Goal: Task Accomplishment & Management: Manage account settings

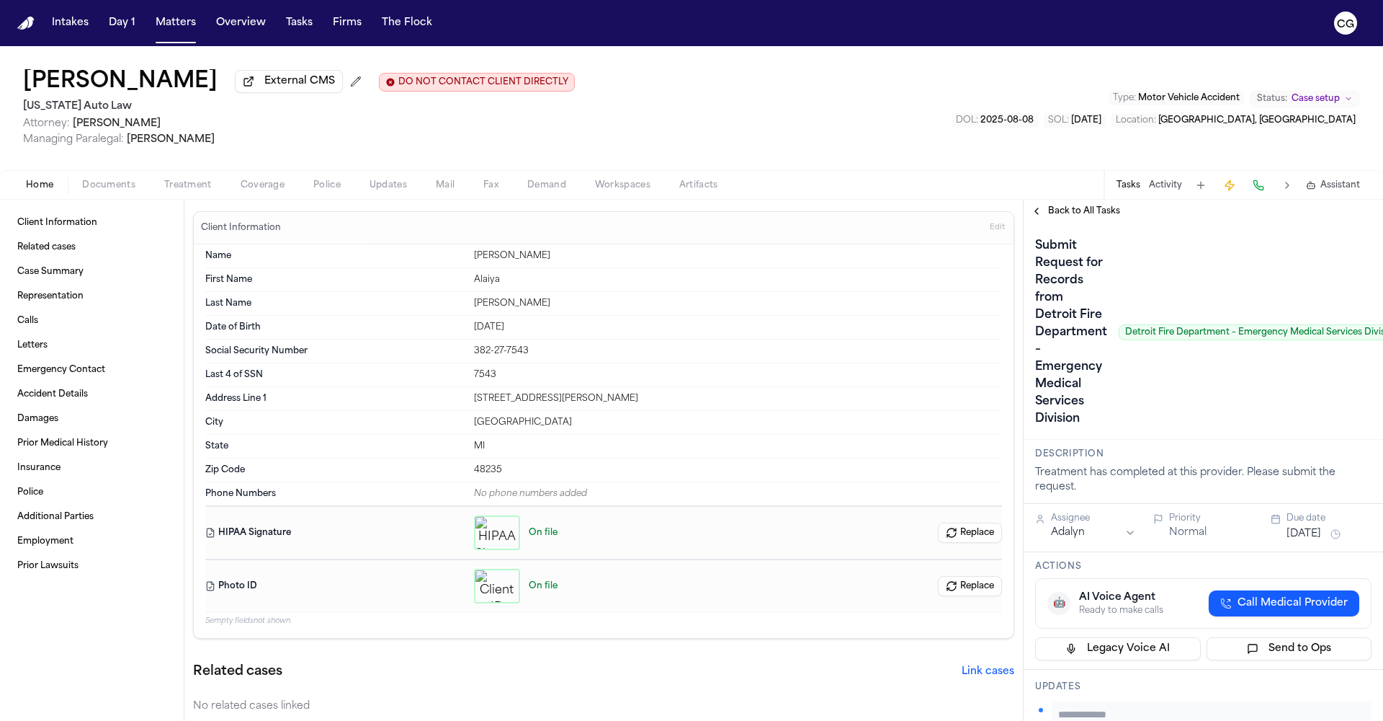
scroll to position [397, 0]
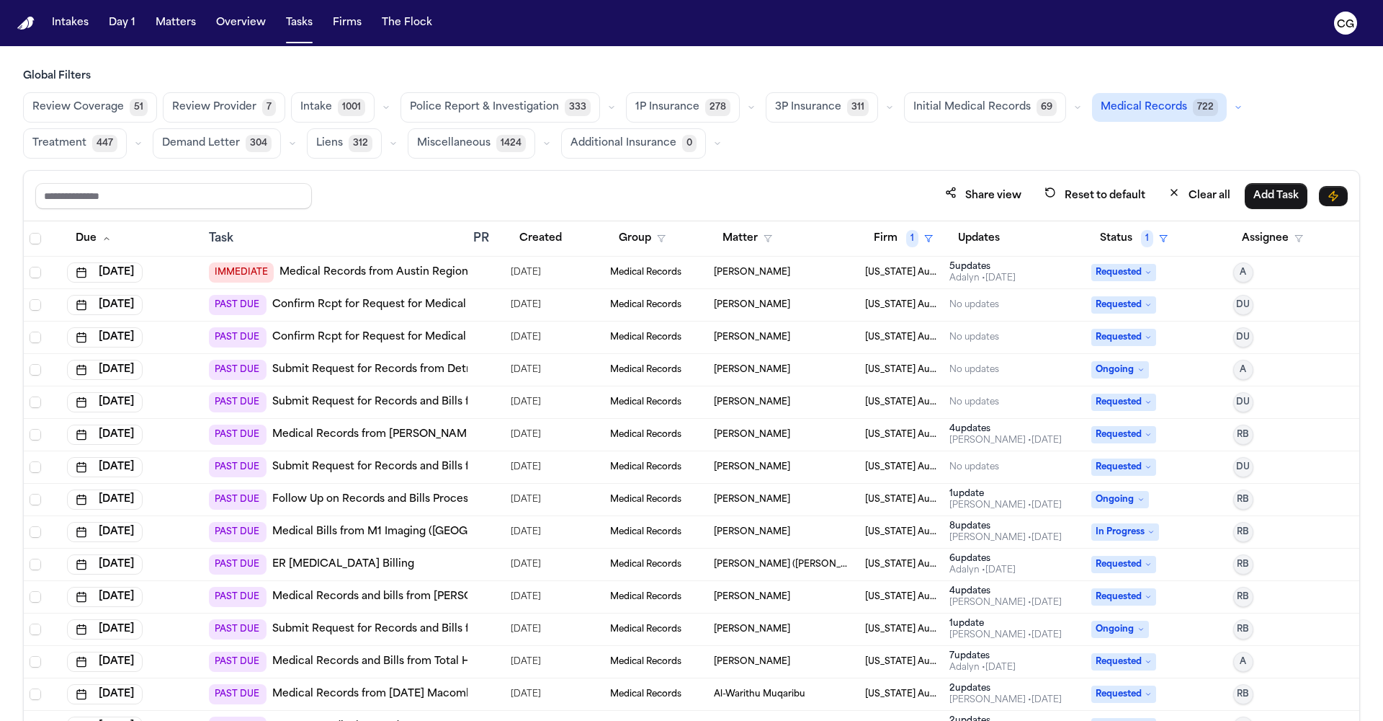
click at [422, 307] on link "Confirm Rcpt for Request for Medical Records from DMC Sinai-Grace Hospital" at bounding box center [478, 305] width 412 height 14
click at [414, 403] on link "Submit Request for Records and Bills from Troy Metro Dental Henry Ford" at bounding box center [507, 402] width 471 height 14
click at [1236, 401] on span "DU" at bounding box center [1243, 402] width 14 height 12
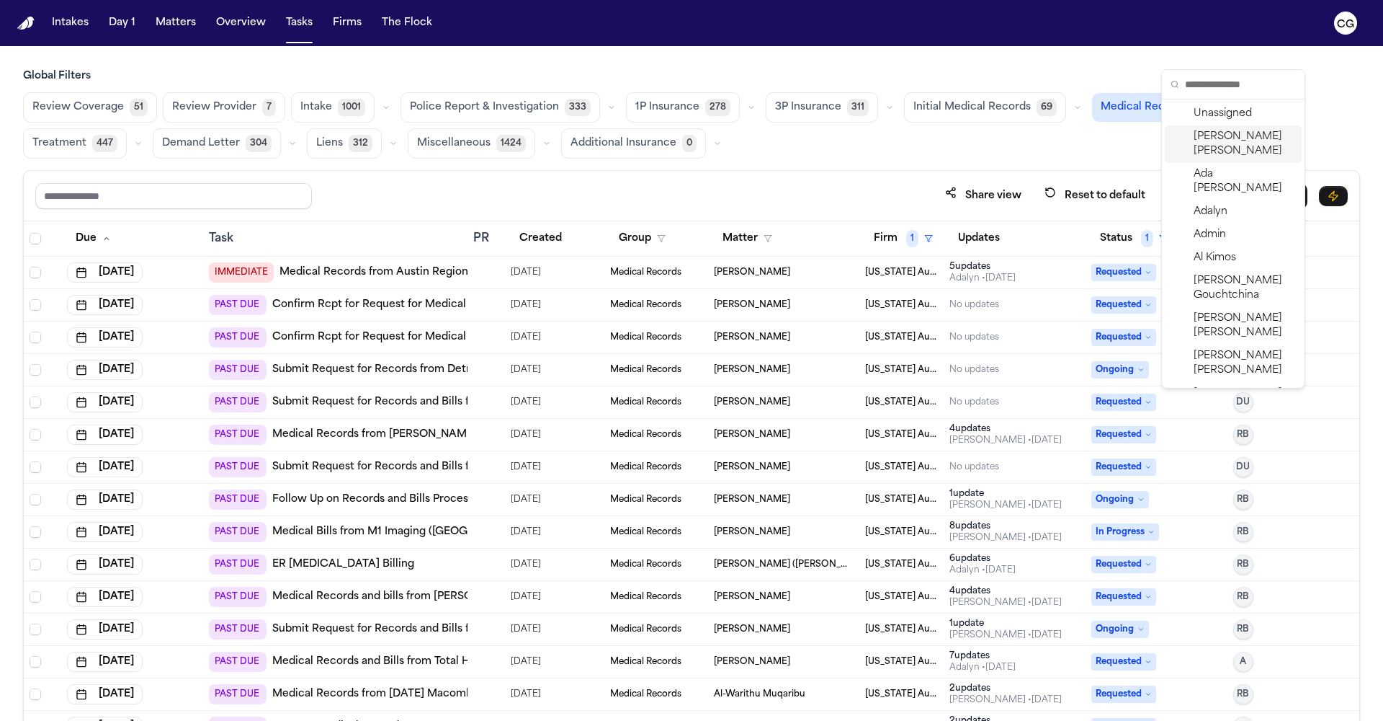
click at [1237, 141] on span "Carol Gomez" at bounding box center [1245, 144] width 102 height 29
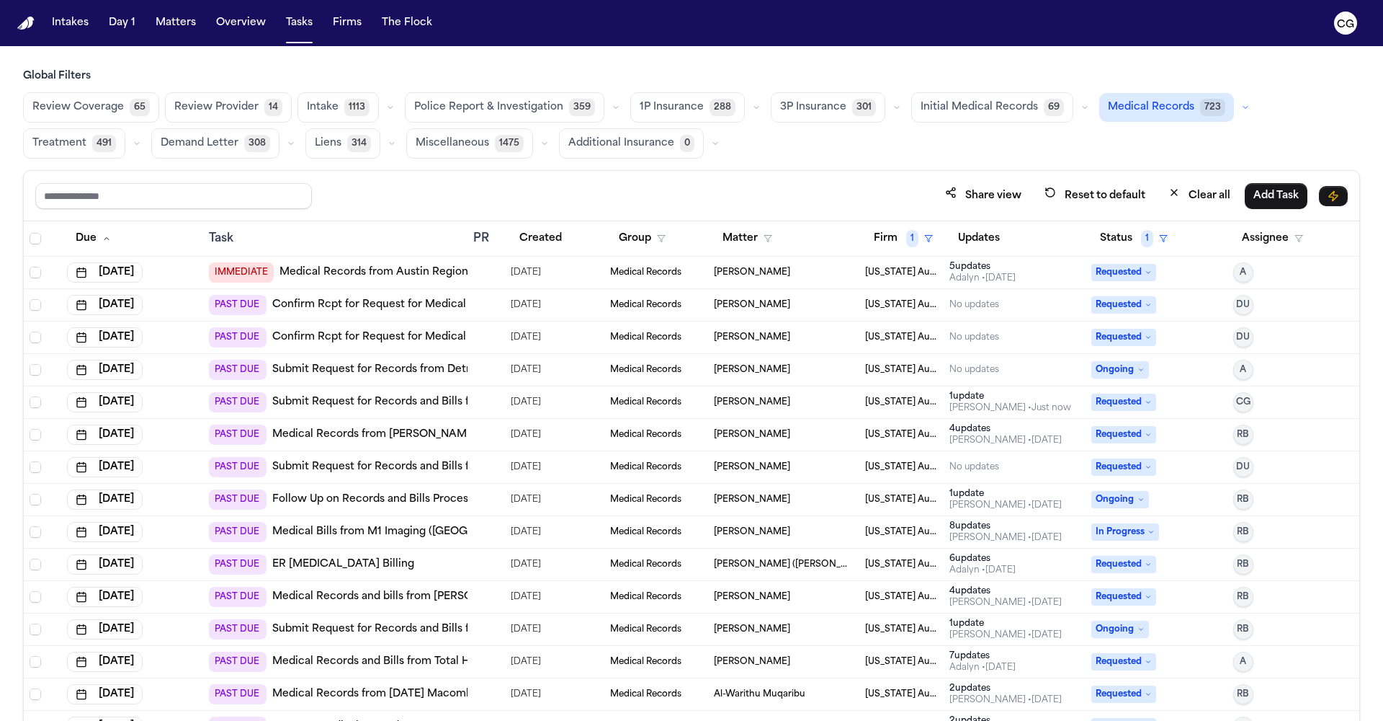
click at [381, 432] on link "Medical Records from Hurley Medical Center" at bounding box center [431, 434] width 318 height 14
click at [453, 468] on link "Submit Request for Records and Bills from DMC Detroit Receiving Hospital" at bounding box center [465, 467] width 386 height 14
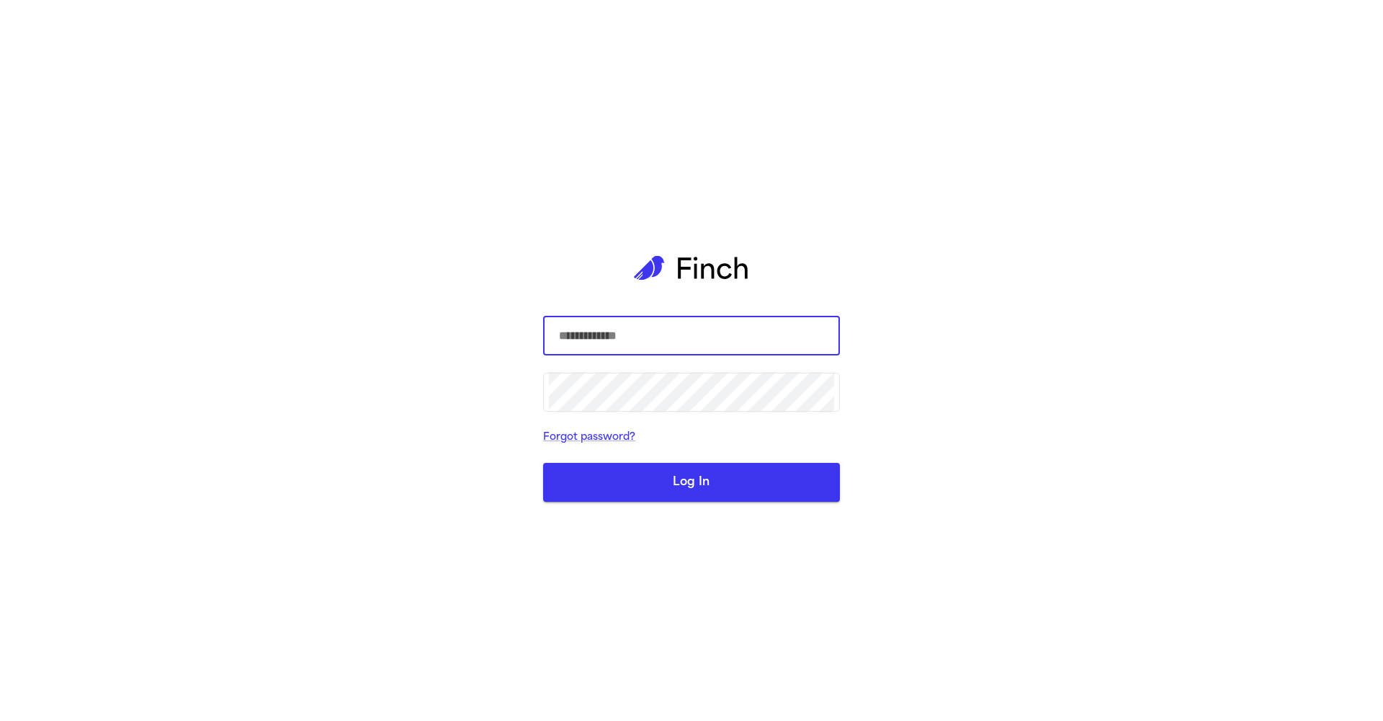
type input "**********"
click at [692, 482] on button "Log In" at bounding box center [691, 482] width 297 height 39
type input "**********"
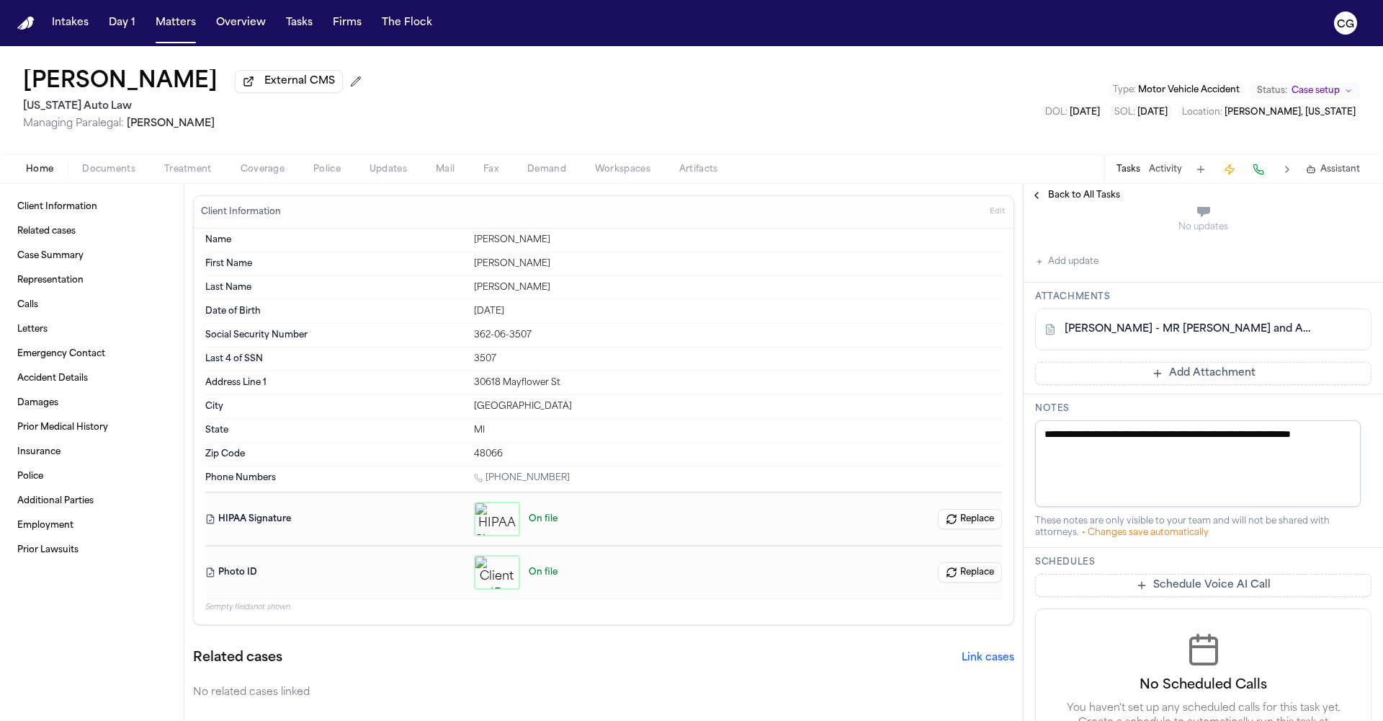
scroll to position [357, 0]
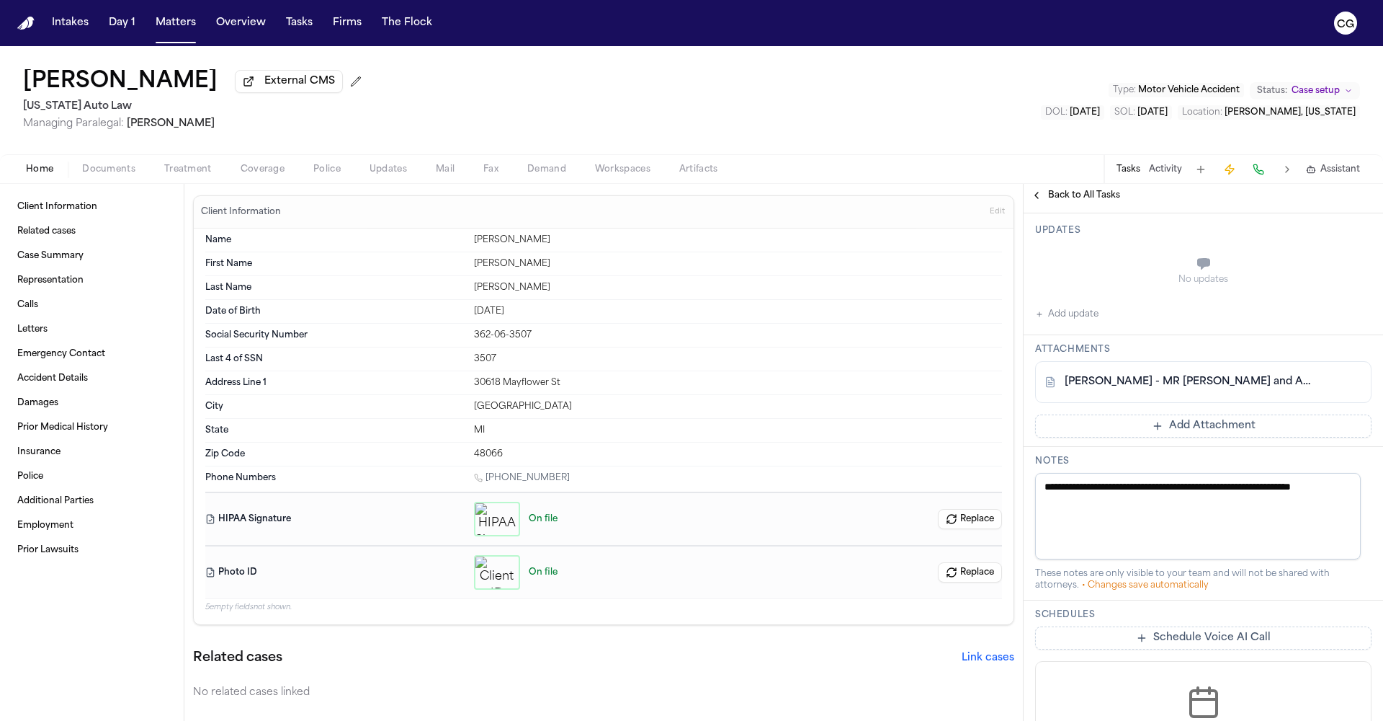
click at [1178, 375] on link "A. Irby - MR Request and Auth to Troy Metro Dental - 9.25.25" at bounding box center [1189, 382] width 249 height 14
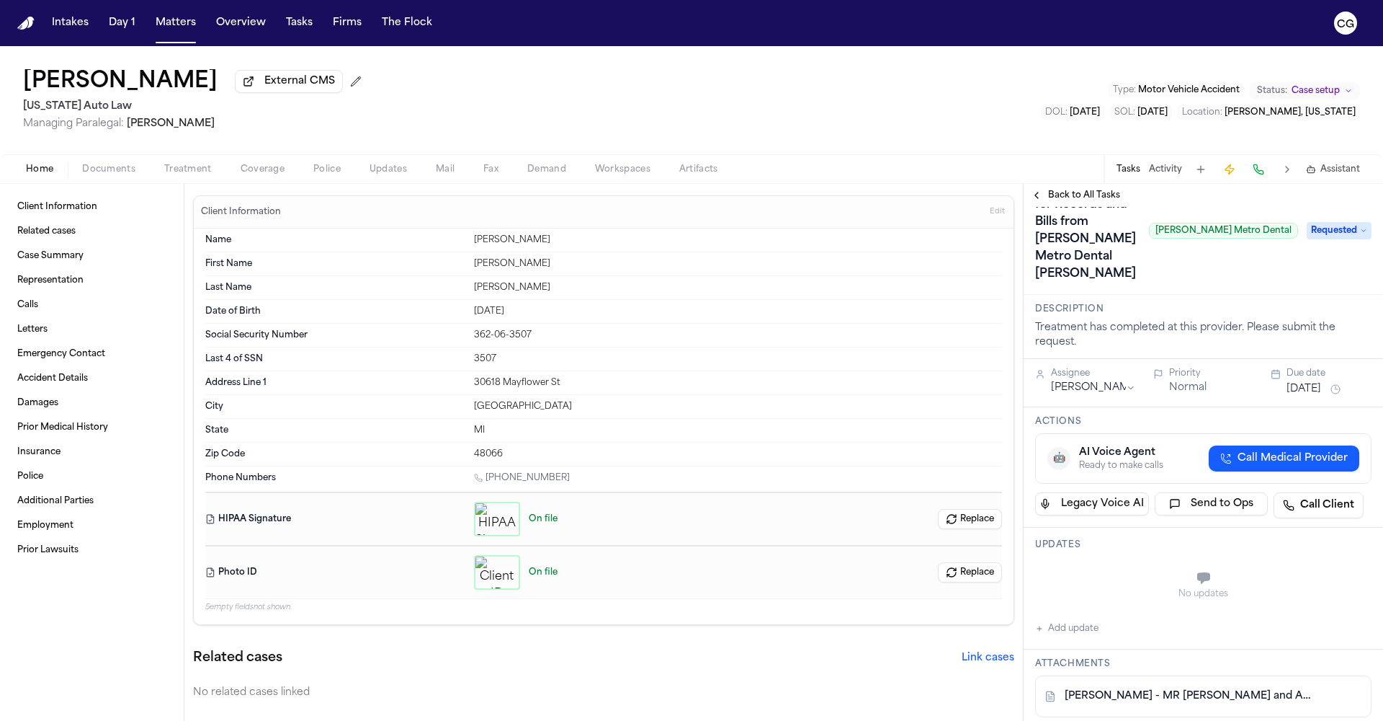
scroll to position [0, 0]
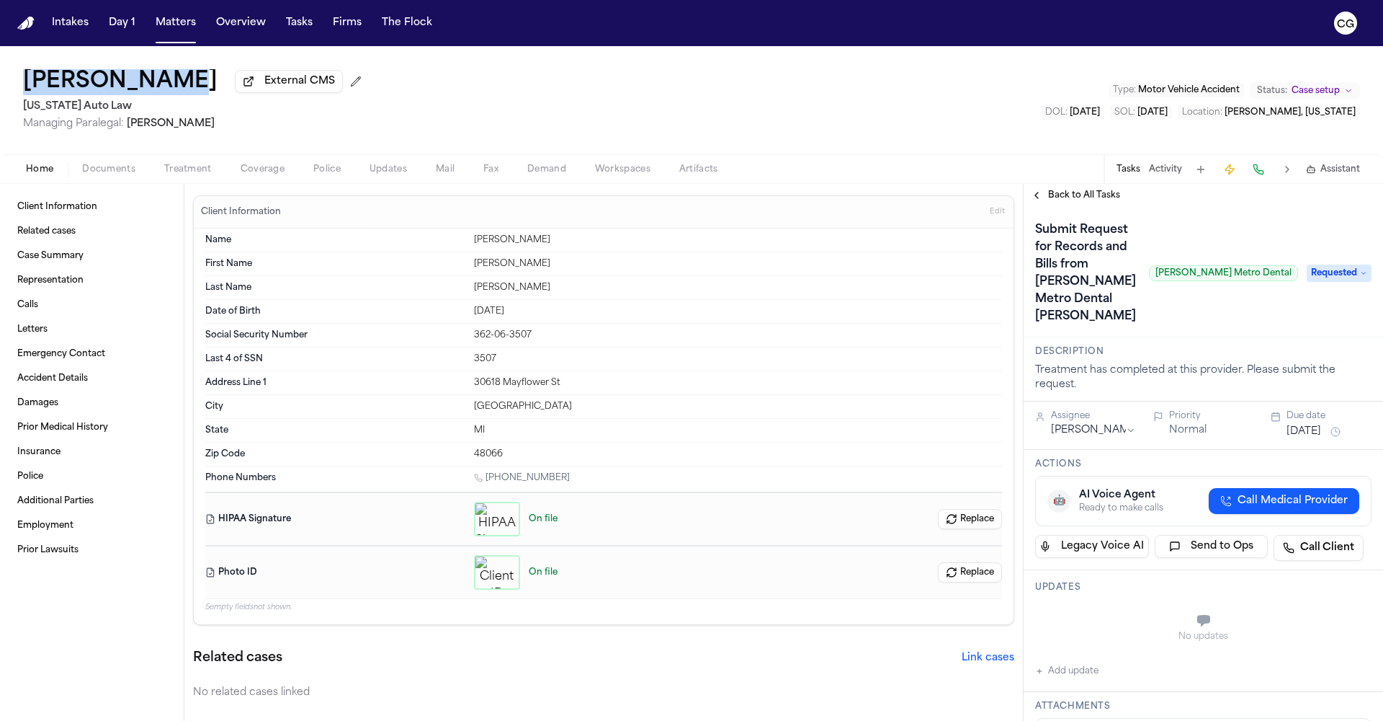
drag, startPoint x: 166, startPoint y: 79, endPoint x: 0, endPoint y: 78, distance: 165.7
click at [0, 78] on div "Anthony Irby External CMS Michigan Auto Law Managing Paralegal: Michelle Landaz…" at bounding box center [691, 100] width 1383 height 108
copy h1 "Anthony Irby"
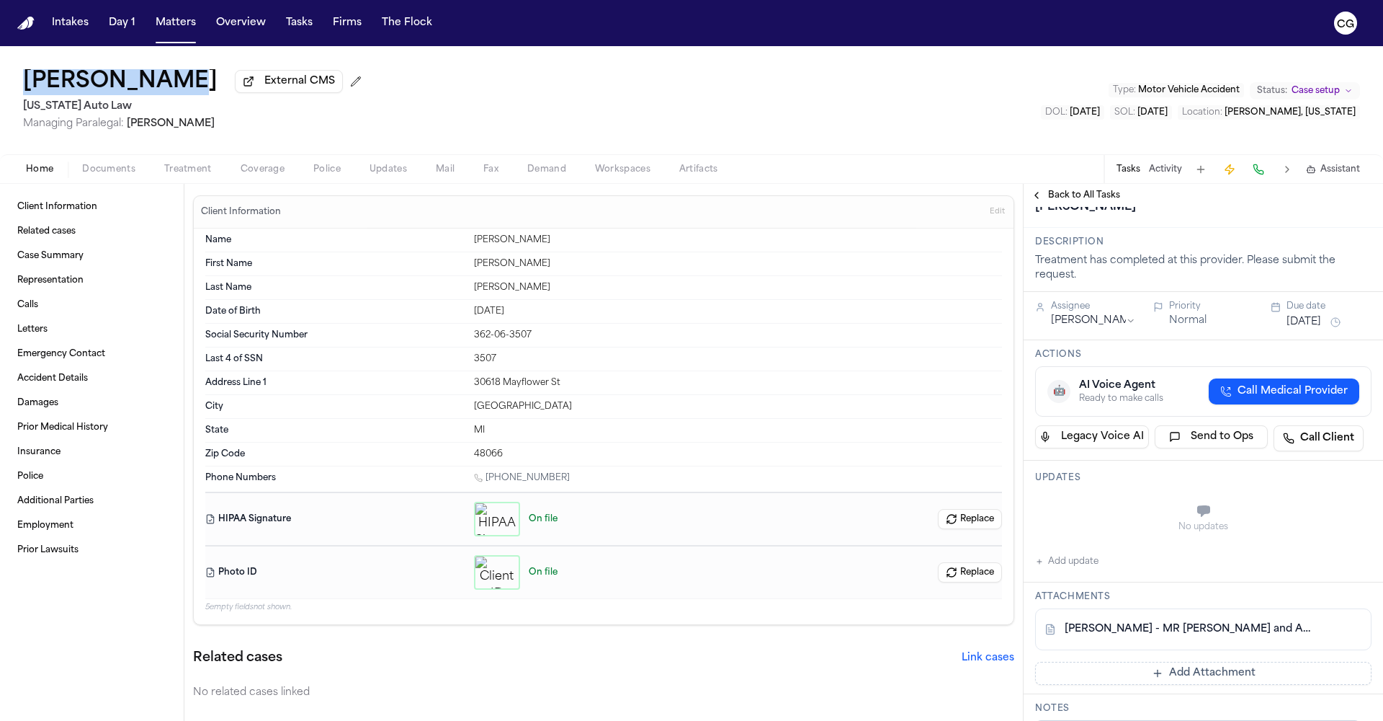
scroll to position [107, 0]
click at [1048, 556] on button "Add update" at bounding box center [1066, 564] width 63 height 17
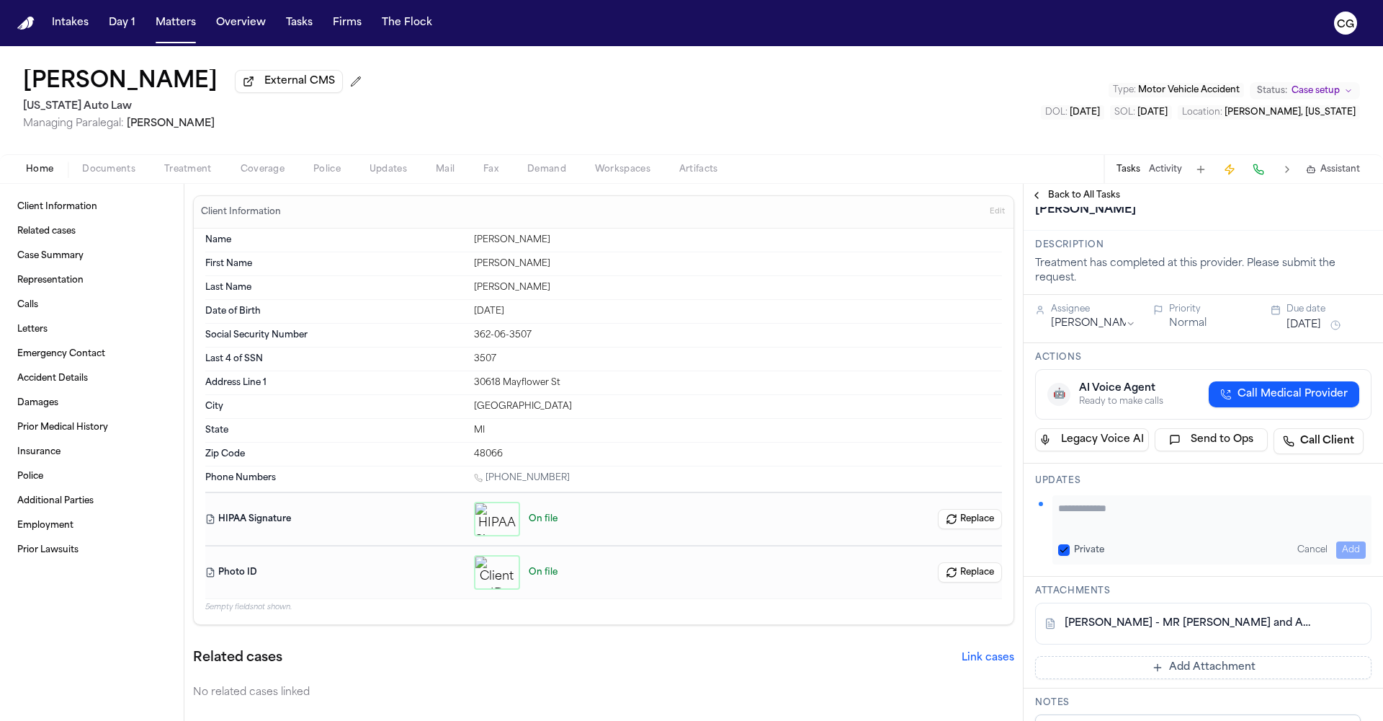
click at [1142, 501] on textarea "Add your update" at bounding box center [1213, 515] width 308 height 29
paste textarea "**********"
click at [1186, 501] on textarea "**********" at bounding box center [1207, 515] width 297 height 29
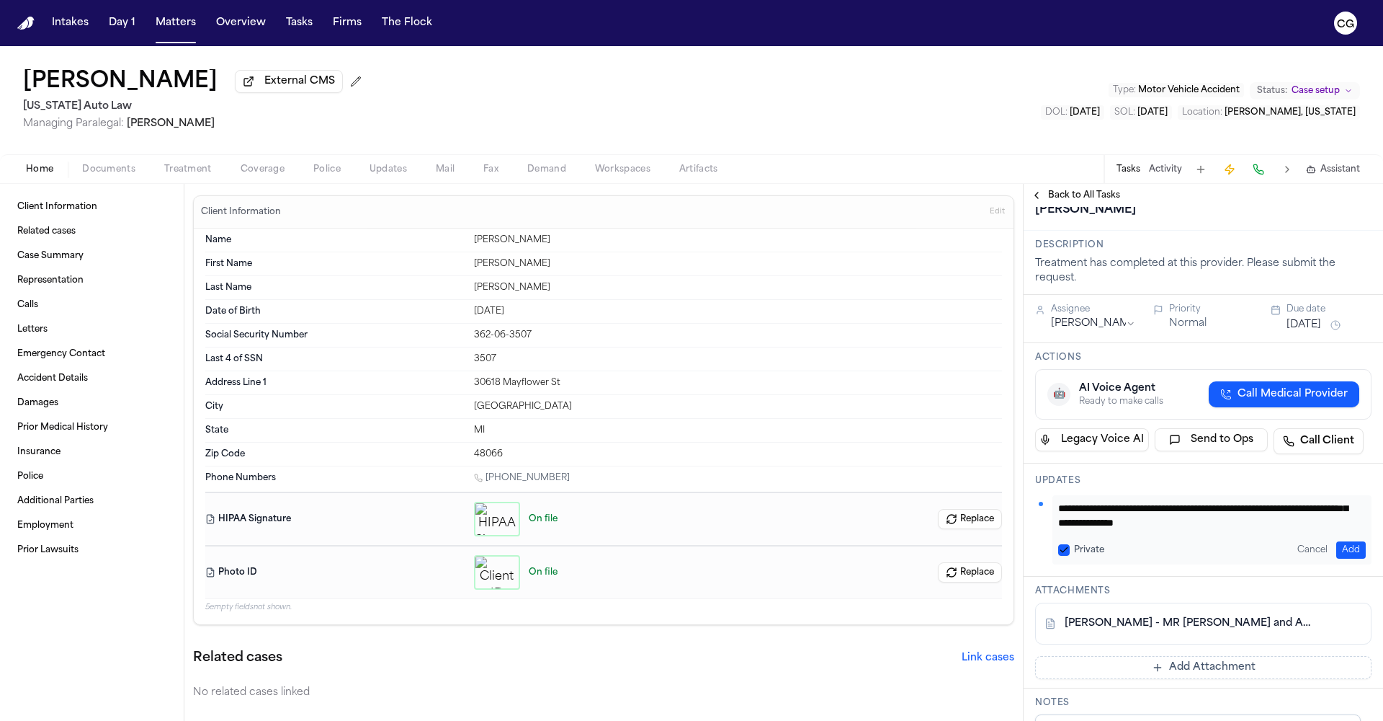
click at [1169, 501] on textarea "**********" at bounding box center [1207, 515] width 297 height 29
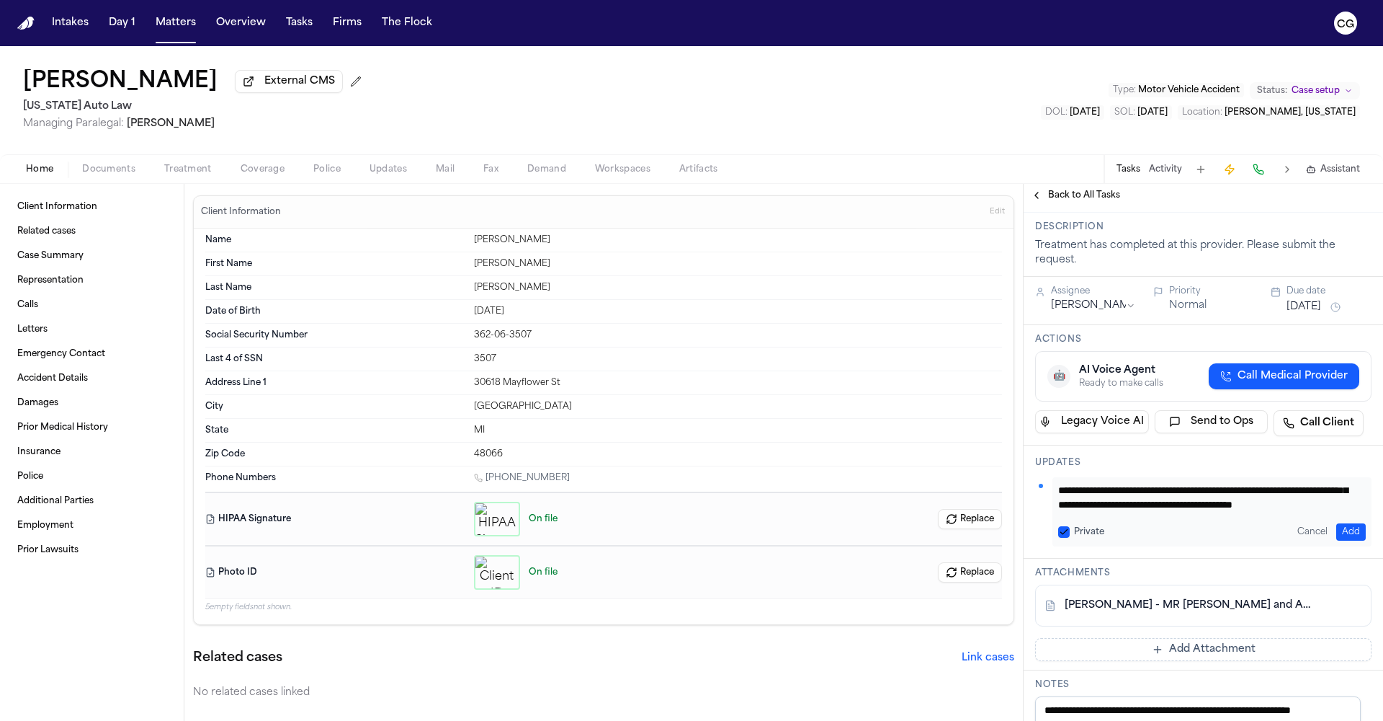
scroll to position [0, 0]
drag, startPoint x: 1303, startPoint y: 475, endPoint x: 1004, endPoint y: 445, distance: 300.6
click at [1004, 445] on div "Client Information Related cases Case Summary Representation Calls Letters Emer…" at bounding box center [691, 452] width 1383 height 537
type textarea "**********"
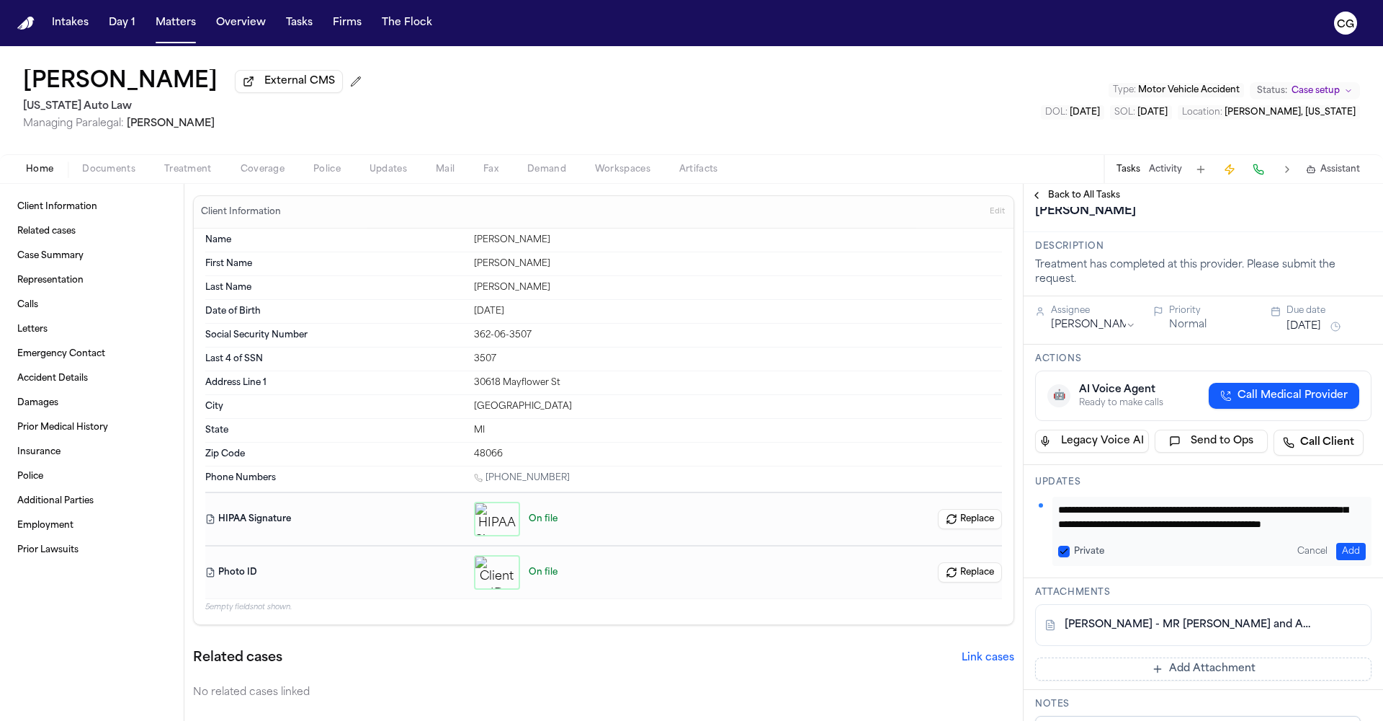
scroll to position [43, 0]
click at [1347, 543] on button "Add" at bounding box center [1352, 551] width 30 height 17
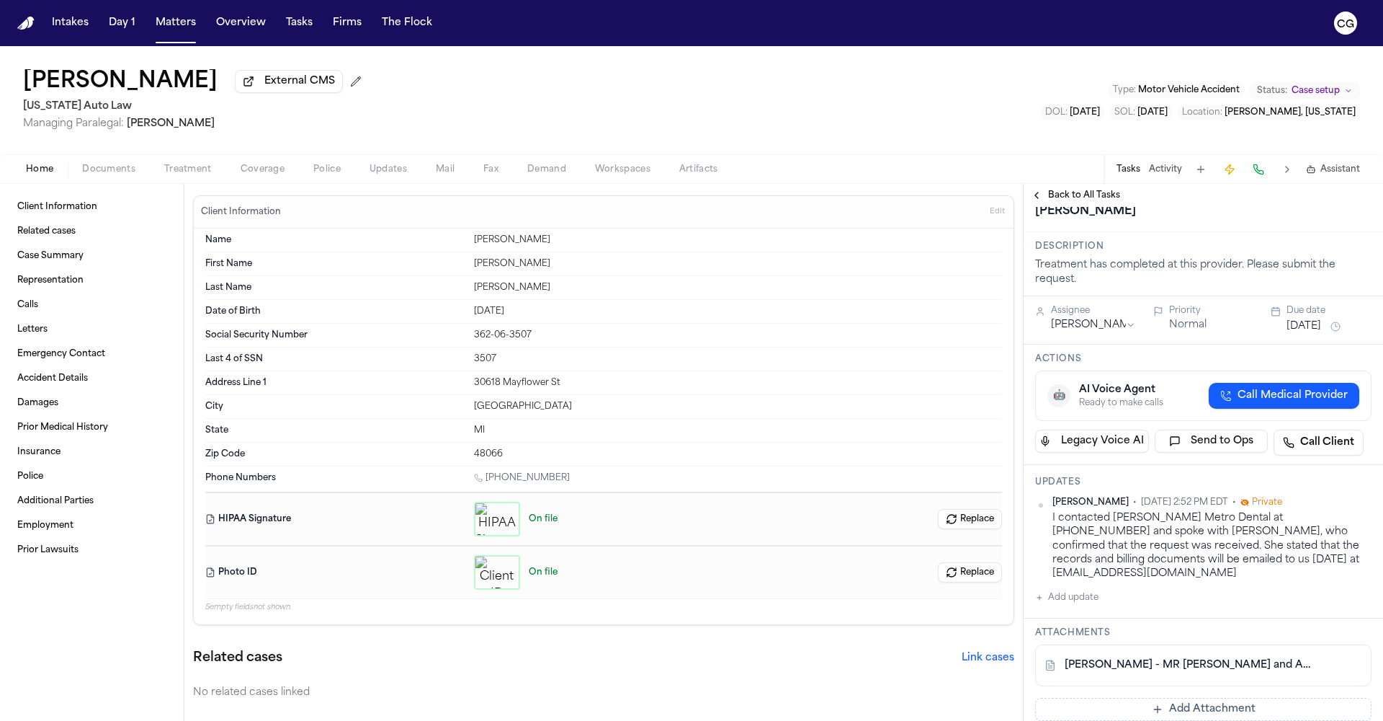
click at [1315, 305] on div "Due date" at bounding box center [1329, 311] width 85 height 12
click at [1314, 319] on button "Sep 29, 2025" at bounding box center [1304, 326] width 35 height 14
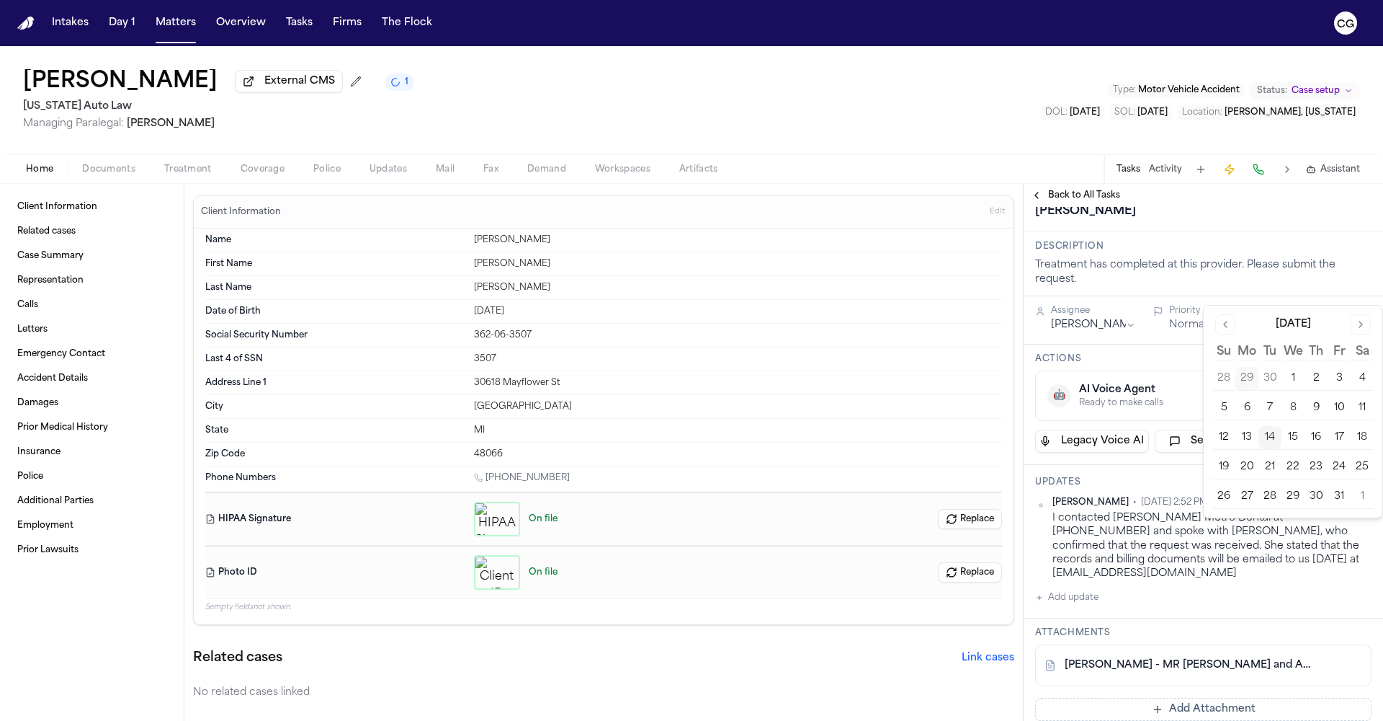
click at [1334, 440] on button "17" at bounding box center [1339, 437] width 23 height 23
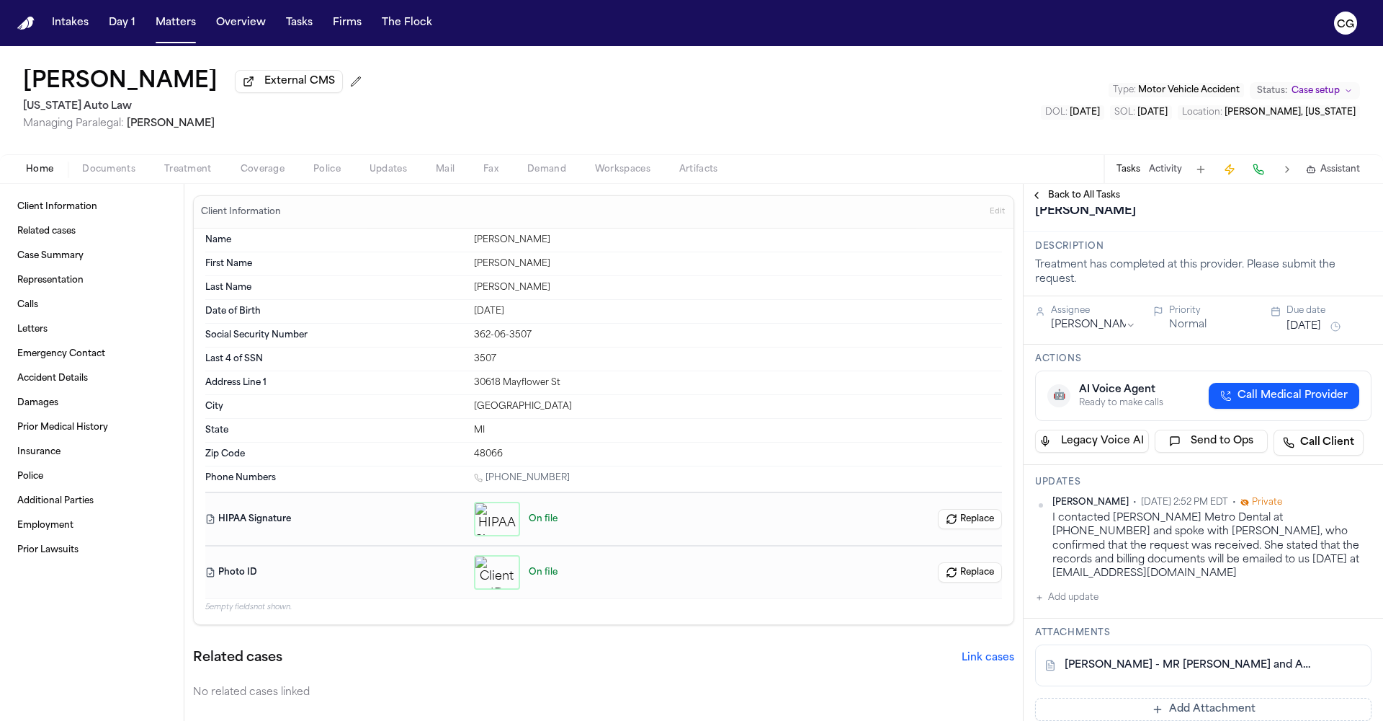
click at [1294, 558] on div "Carol Gomez • Oct 14, 2025 2:52 PM EDT • Private I contacted Troy Metro Dental …" at bounding box center [1203, 551] width 337 height 110
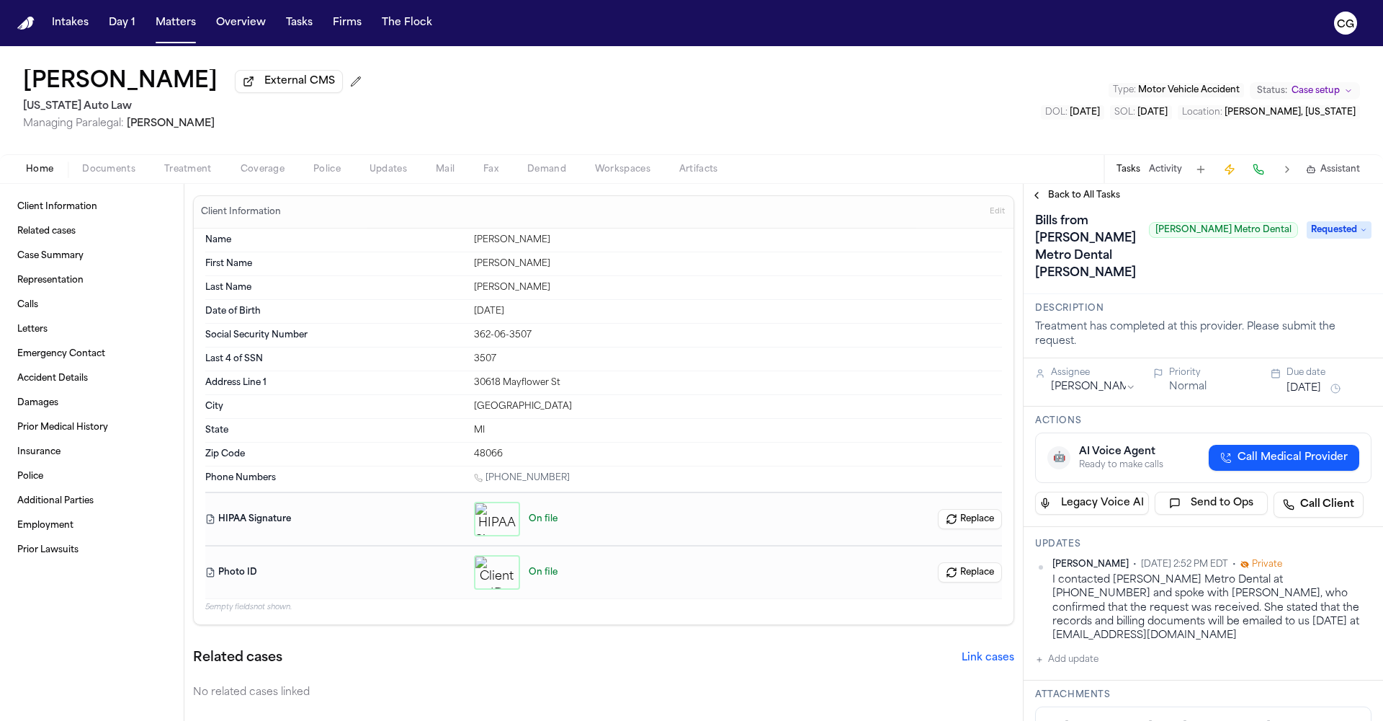
scroll to position [0, 0]
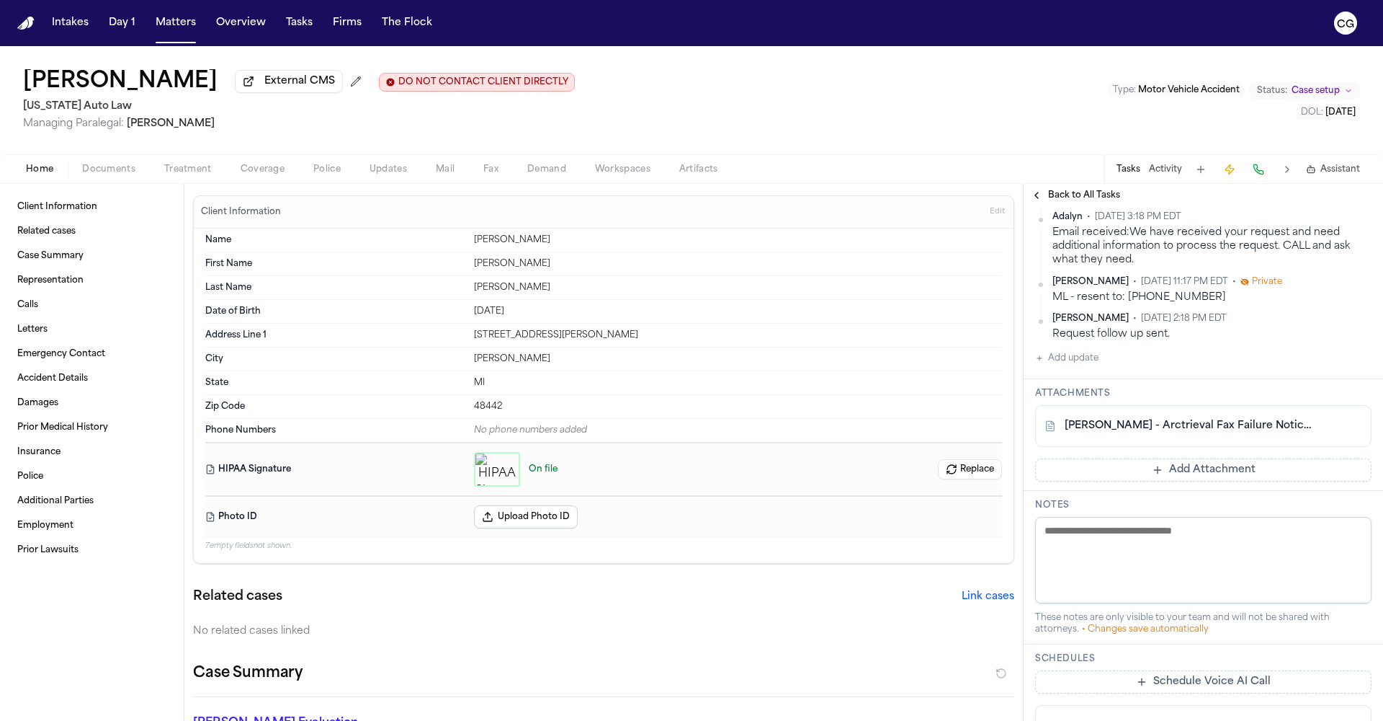
scroll to position [434, 0]
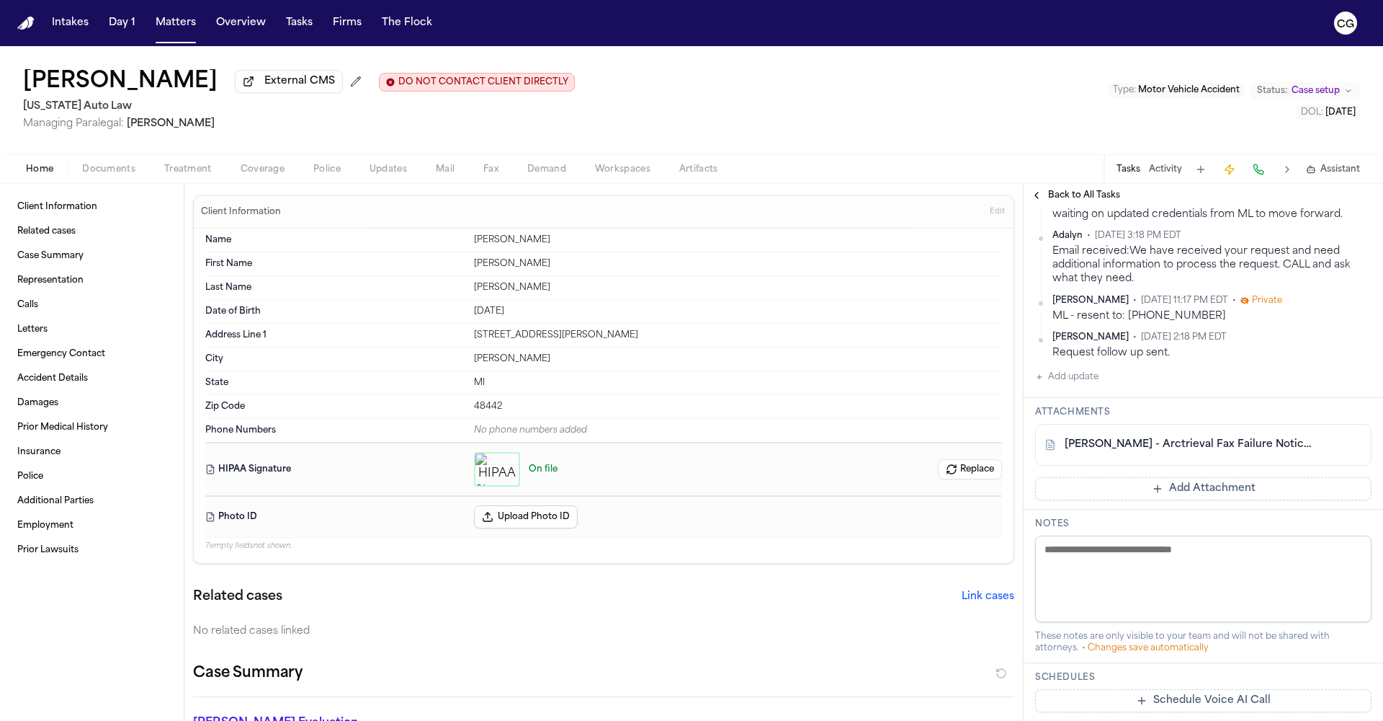
click at [1160, 447] on link "C. Palmer - Arctrieval Fax Failure Notice re Hurley Medical Center - 7.20.25" at bounding box center [1189, 444] width 249 height 14
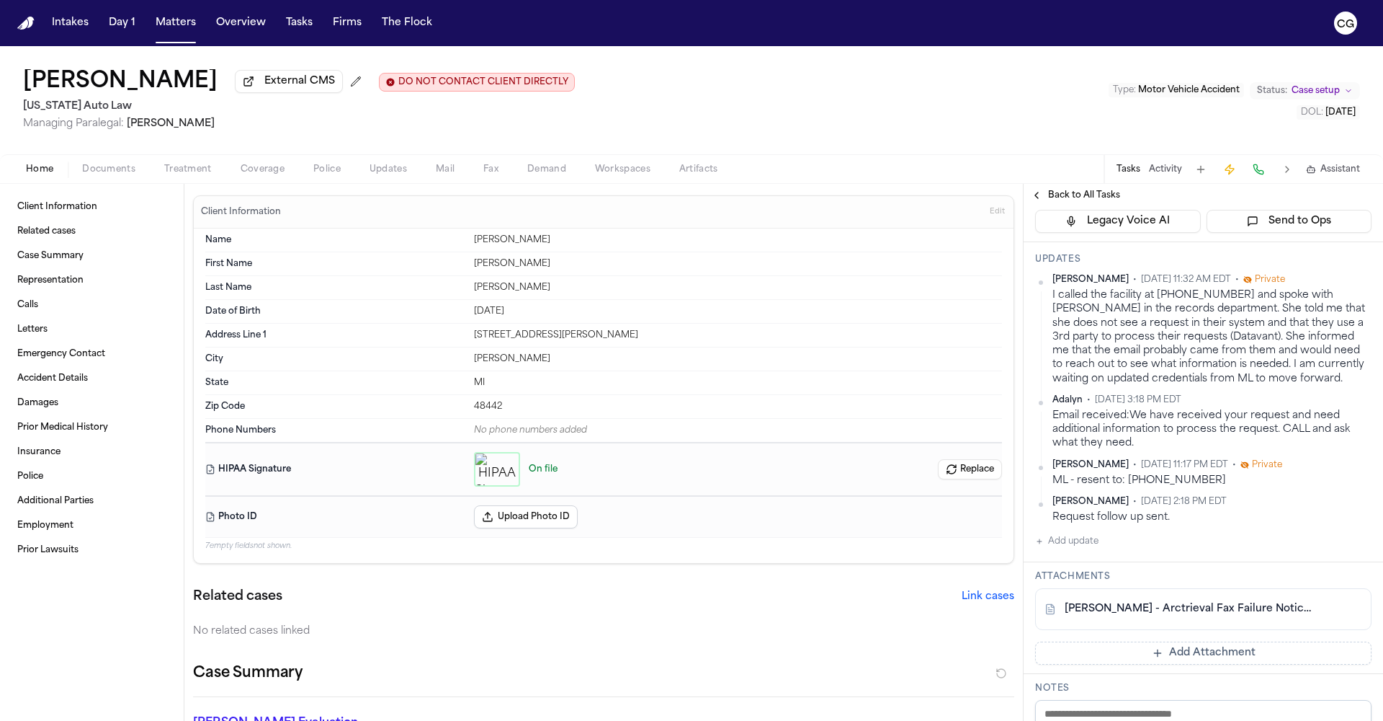
scroll to position [267, 0]
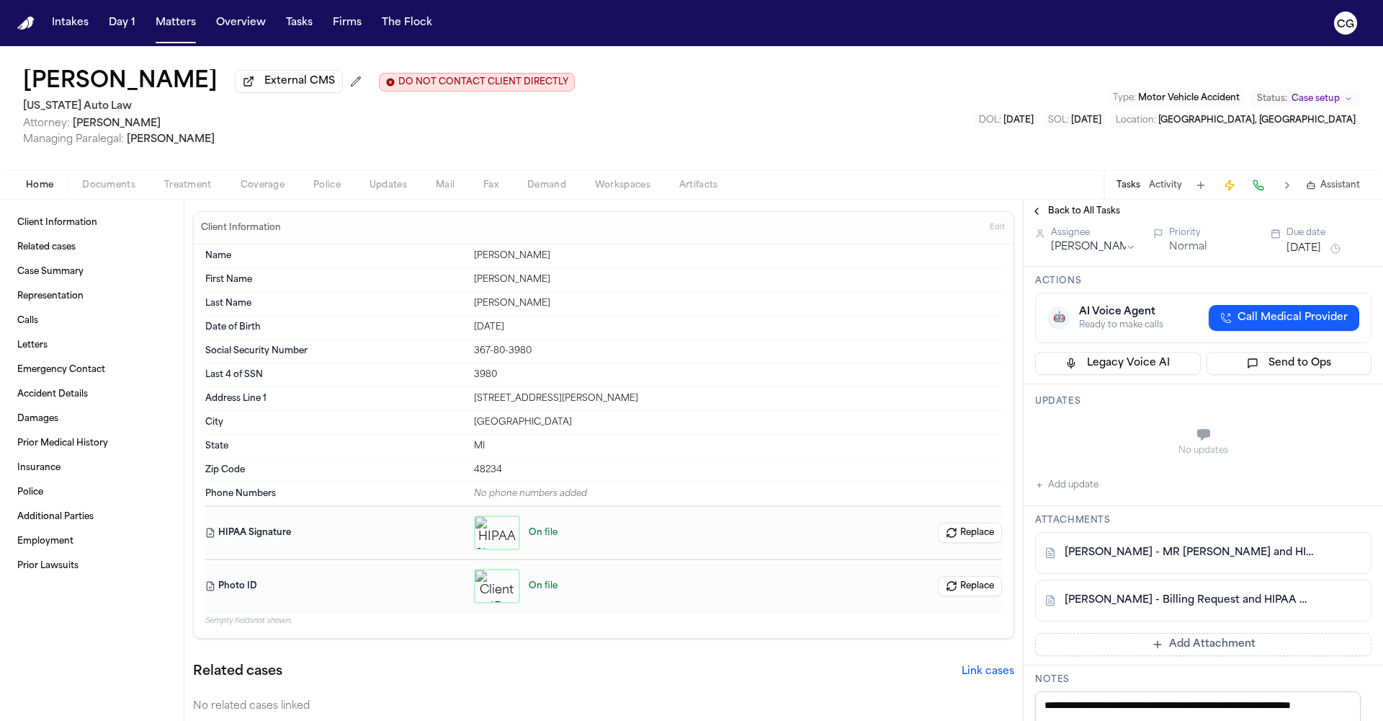
scroll to position [210, 0]
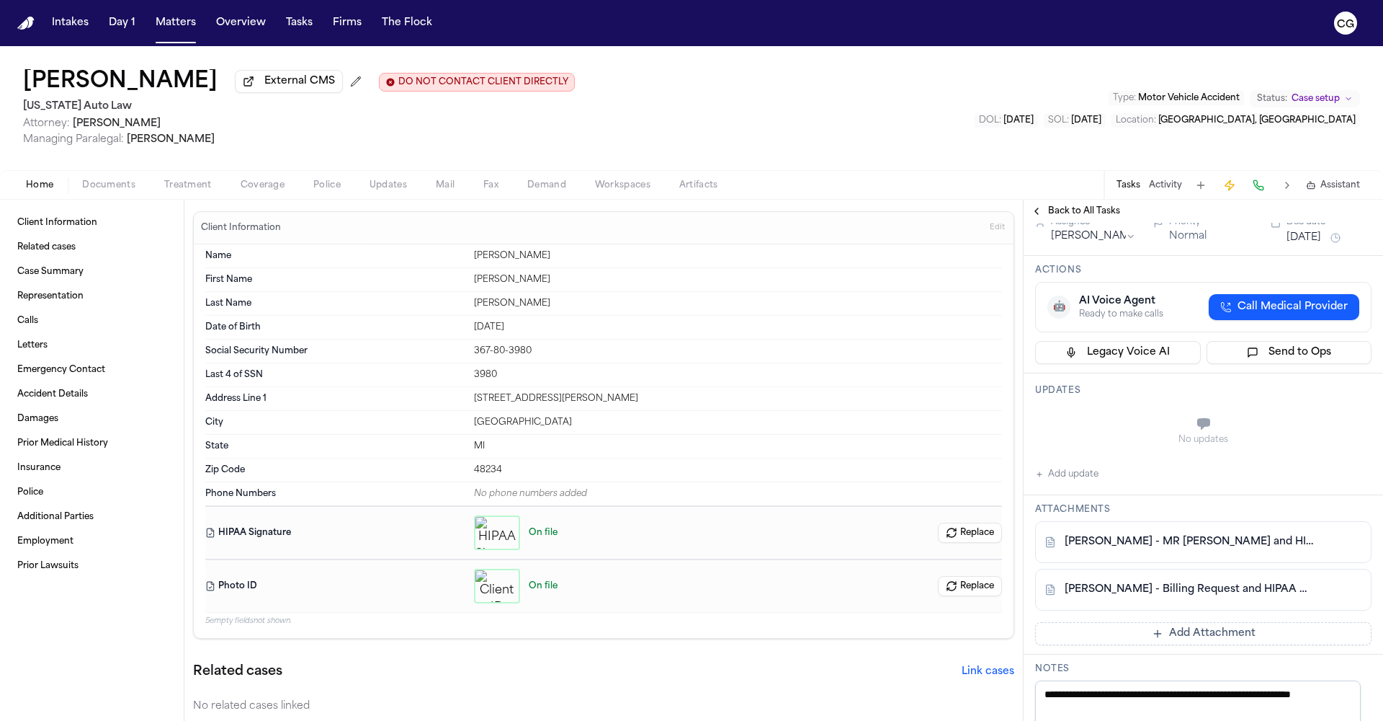
click at [1149, 597] on link "G. Gouch - Billing Request and HIPAA Auth to DMC Detroit Receiving Hospital - 9…" at bounding box center [1189, 589] width 249 height 14
drag, startPoint x: 271, startPoint y: 84, endPoint x: 6, endPoint y: 81, distance: 264.5
click at [6, 81] on div "Gregory Omar Gouch External CMS DO NOT CONTACT CLIENT DIRECTLY DO NOT CONTACT M…" at bounding box center [691, 108] width 1383 height 124
copy div "Gregory Omar Gouch"
click at [1164, 549] on link "G. Gouch - MR Request and HIPAA Auth to DMC Detroit Receiving - 9.25.25" at bounding box center [1189, 542] width 249 height 14
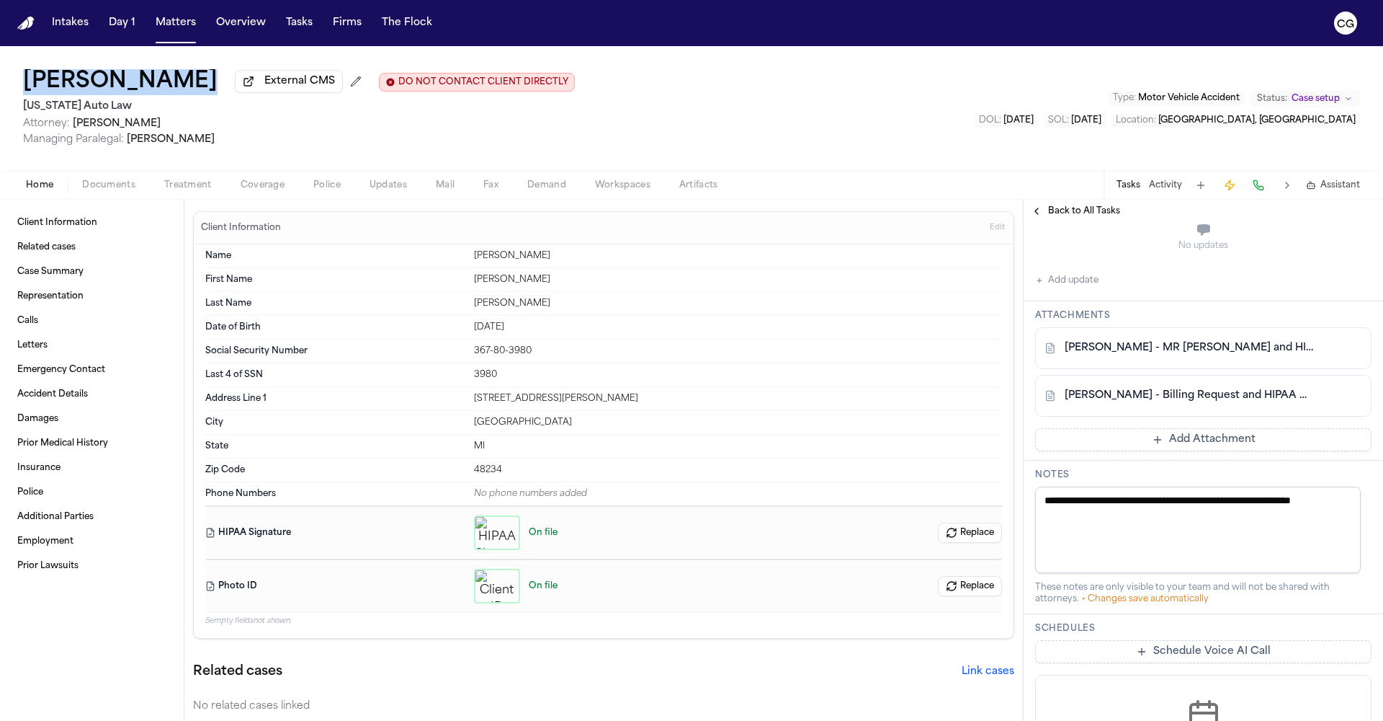
scroll to position [305, 0]
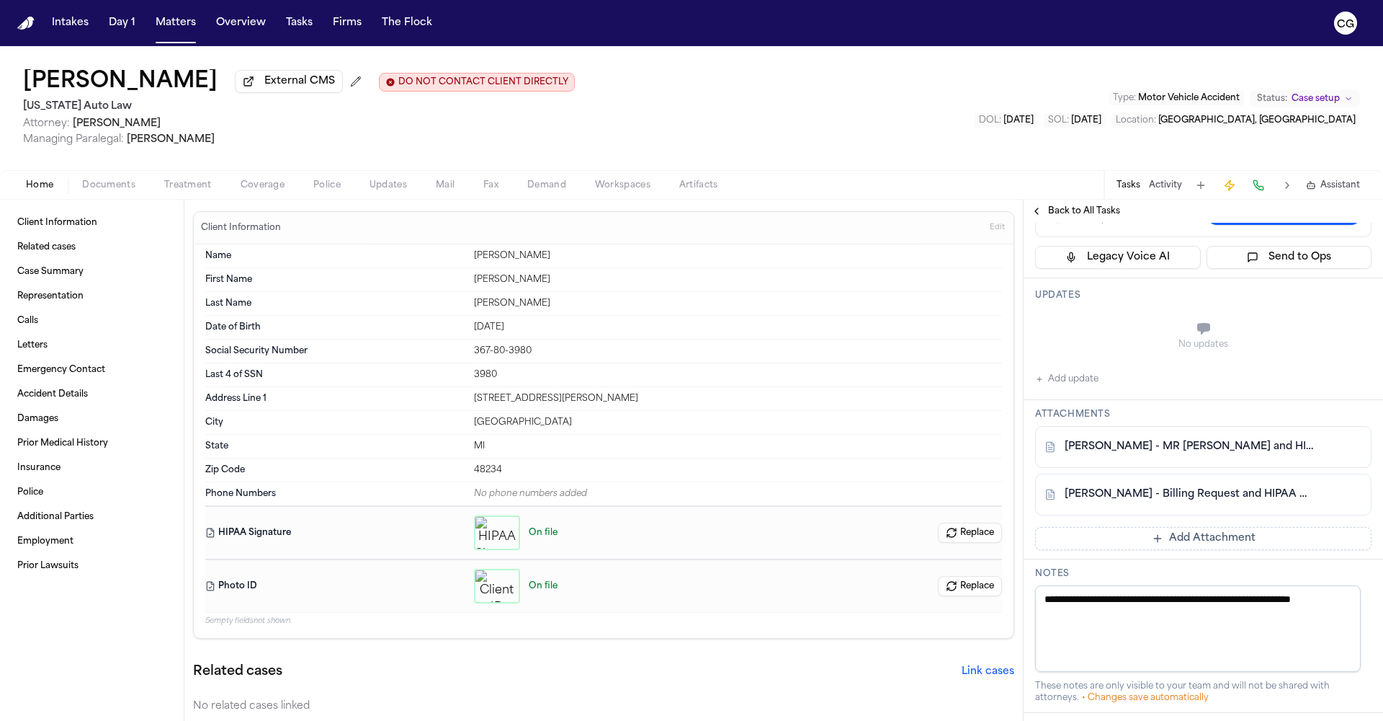
click at [1100, 388] on div "No updates Add update" at bounding box center [1203, 349] width 337 height 78
click at [1048, 388] on button "Add update" at bounding box center [1066, 378] width 63 height 17
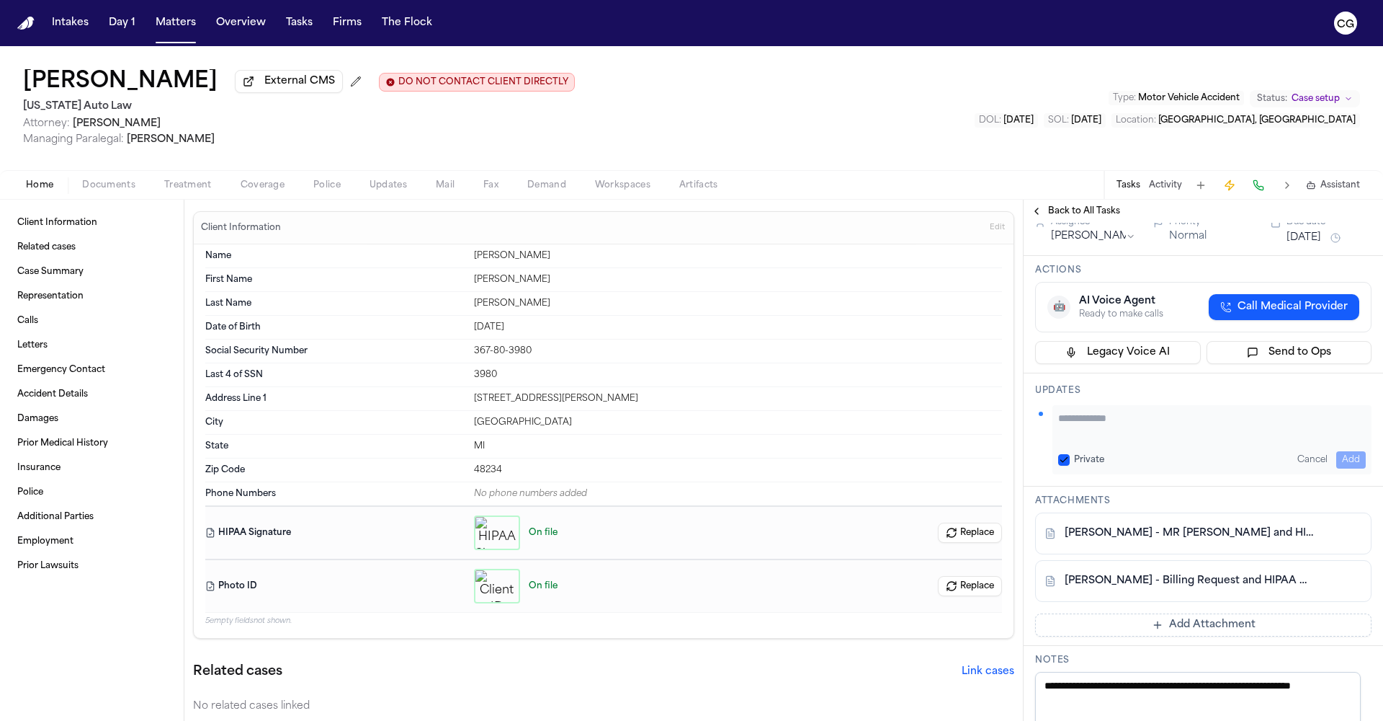
scroll to position [207, 0]
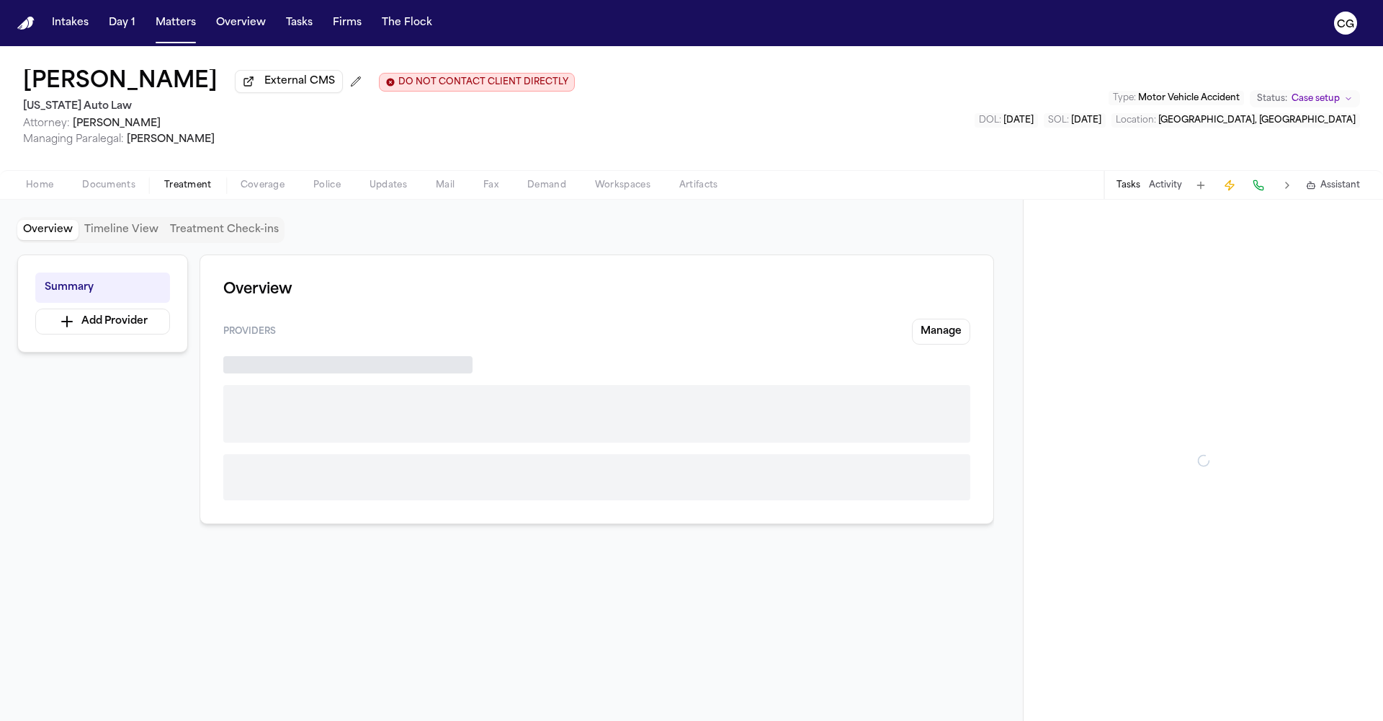
click at [192, 191] on span "Treatment" at bounding box center [188, 185] width 48 height 12
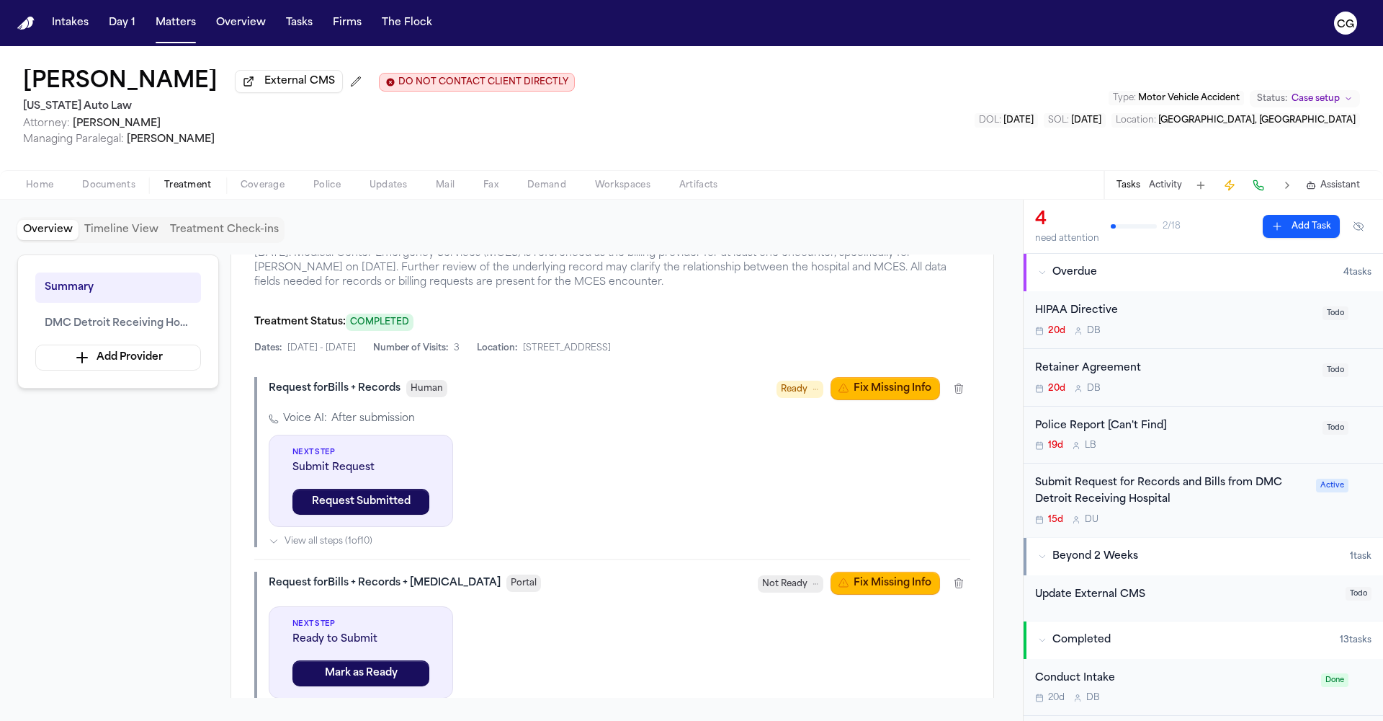
scroll to position [376, 0]
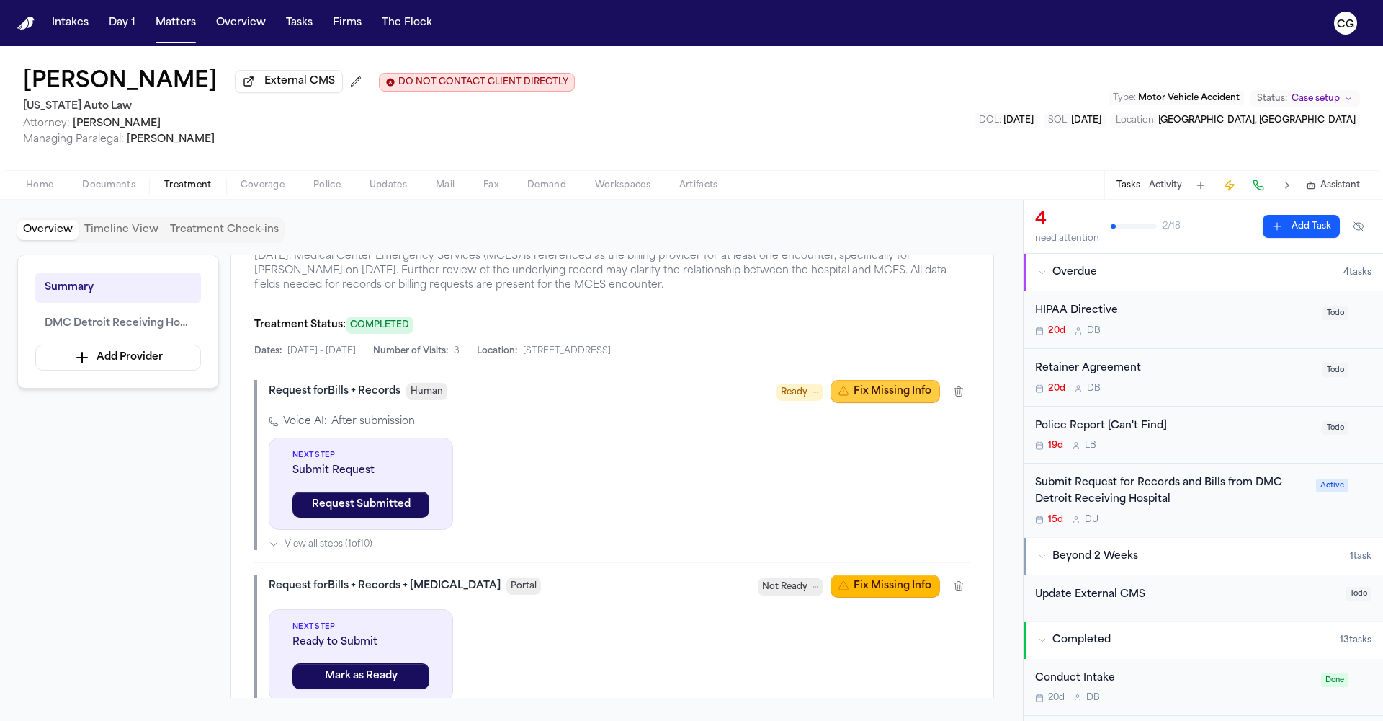
click at [850, 403] on button "Fix Missing Info" at bounding box center [886, 391] width 110 height 23
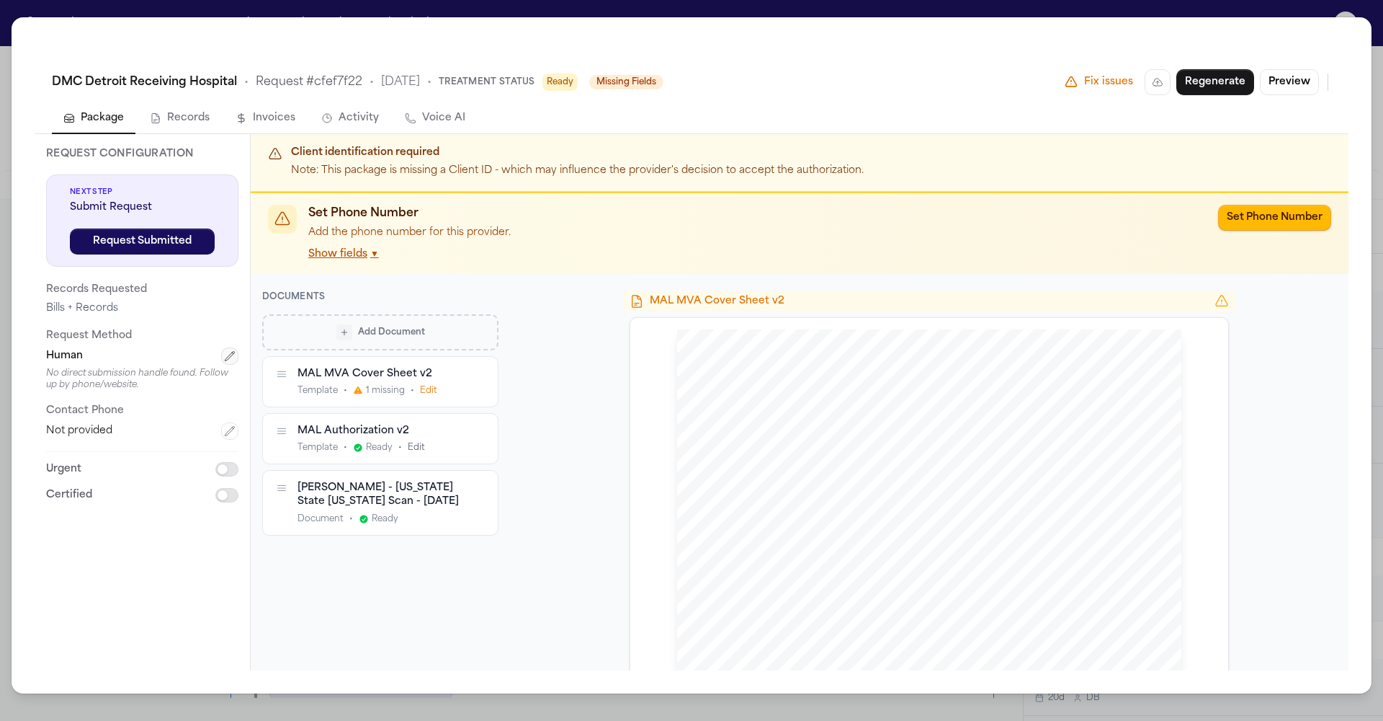
click at [226, 359] on icon "button" at bounding box center [230, 356] width 12 height 12
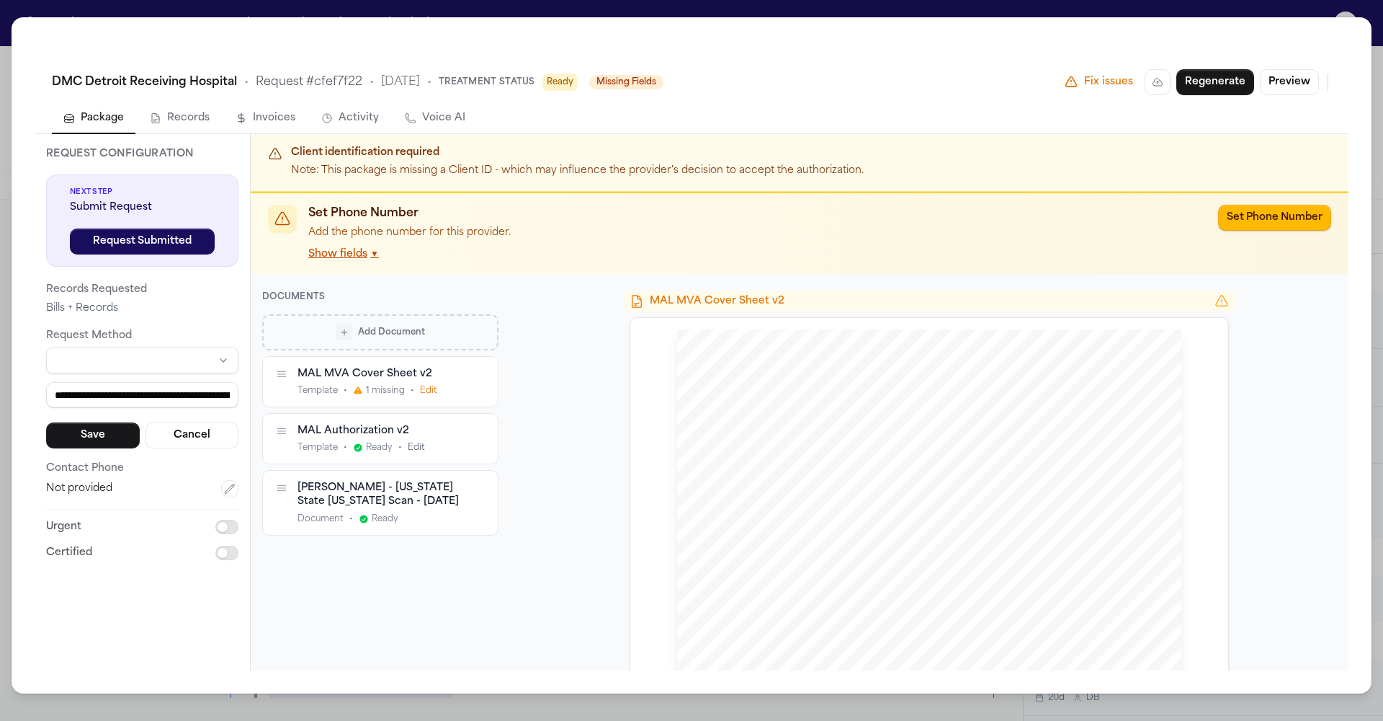
click at [375, 375] on div "MAL MVA Cover Sheet v2" at bounding box center [380, 373] width 164 height 14
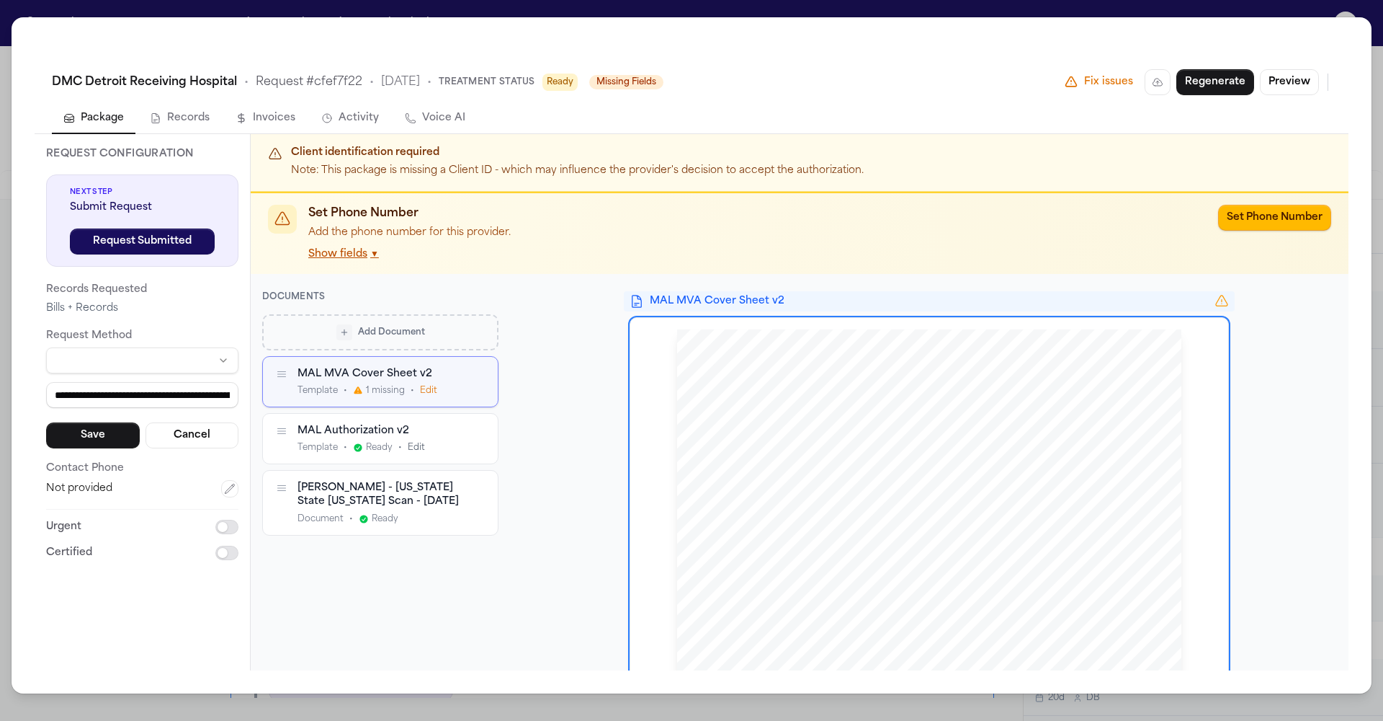
click at [376, 373] on div "MAL MVA Cover Sheet v2" at bounding box center [380, 373] width 164 height 14
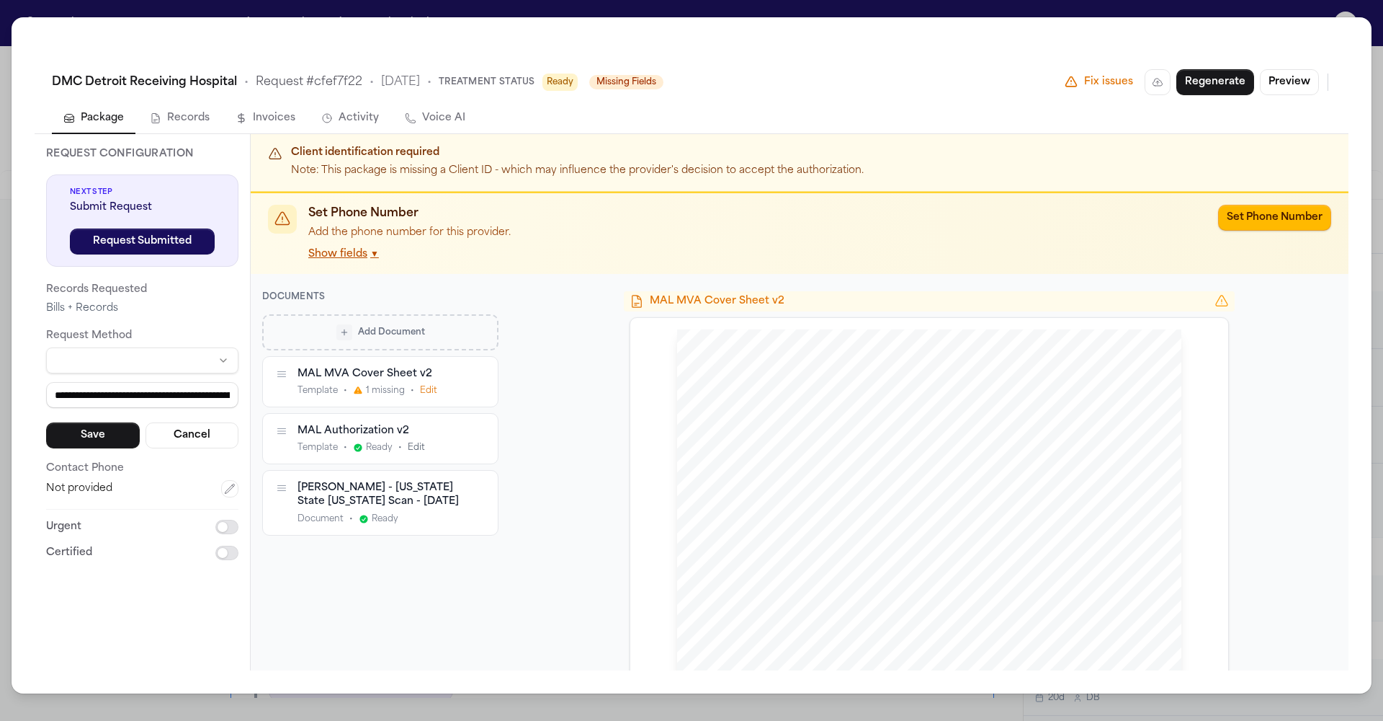
click at [421, 388] on button "Edit" at bounding box center [428, 390] width 17 height 12
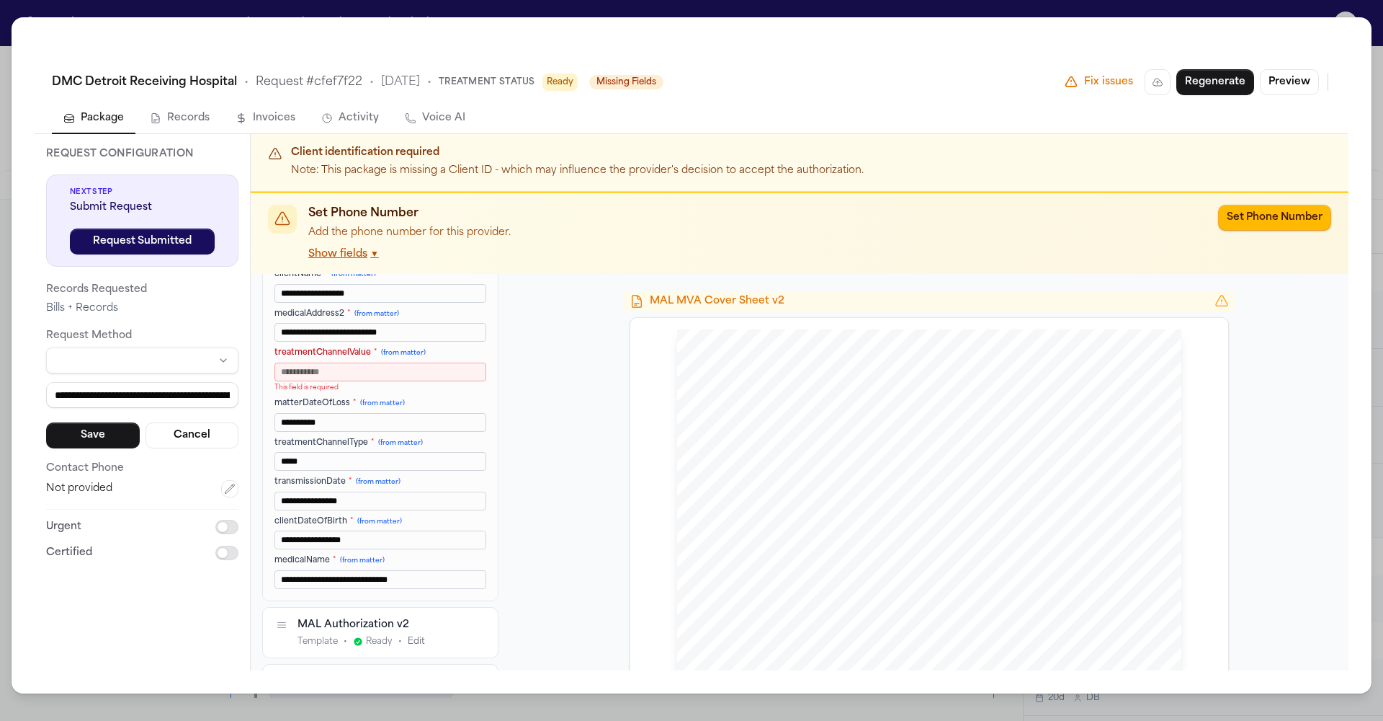
scroll to position [21, 0]
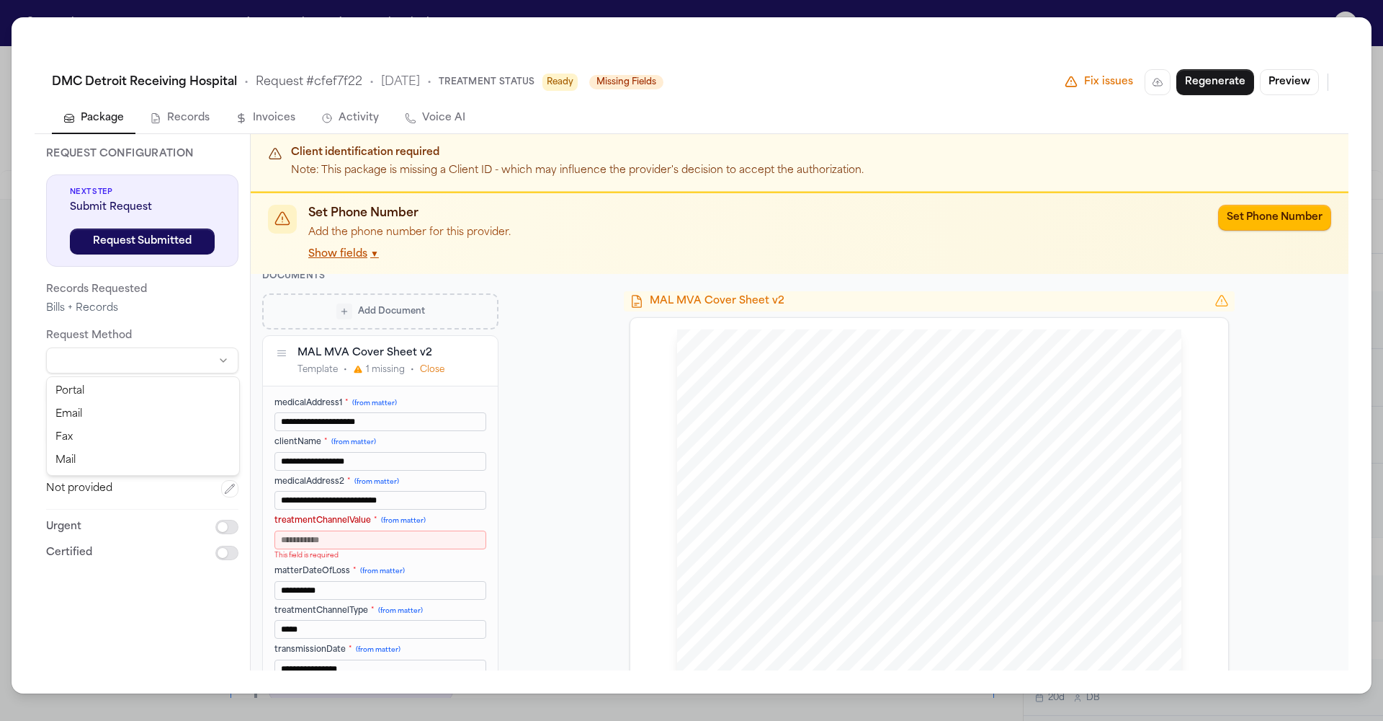
click at [139, 360] on html "Intakes Day 1 Matters Overview Tasks Firms The Flock CG Gregory Omar Gouch Exte…" at bounding box center [691, 360] width 1383 height 721
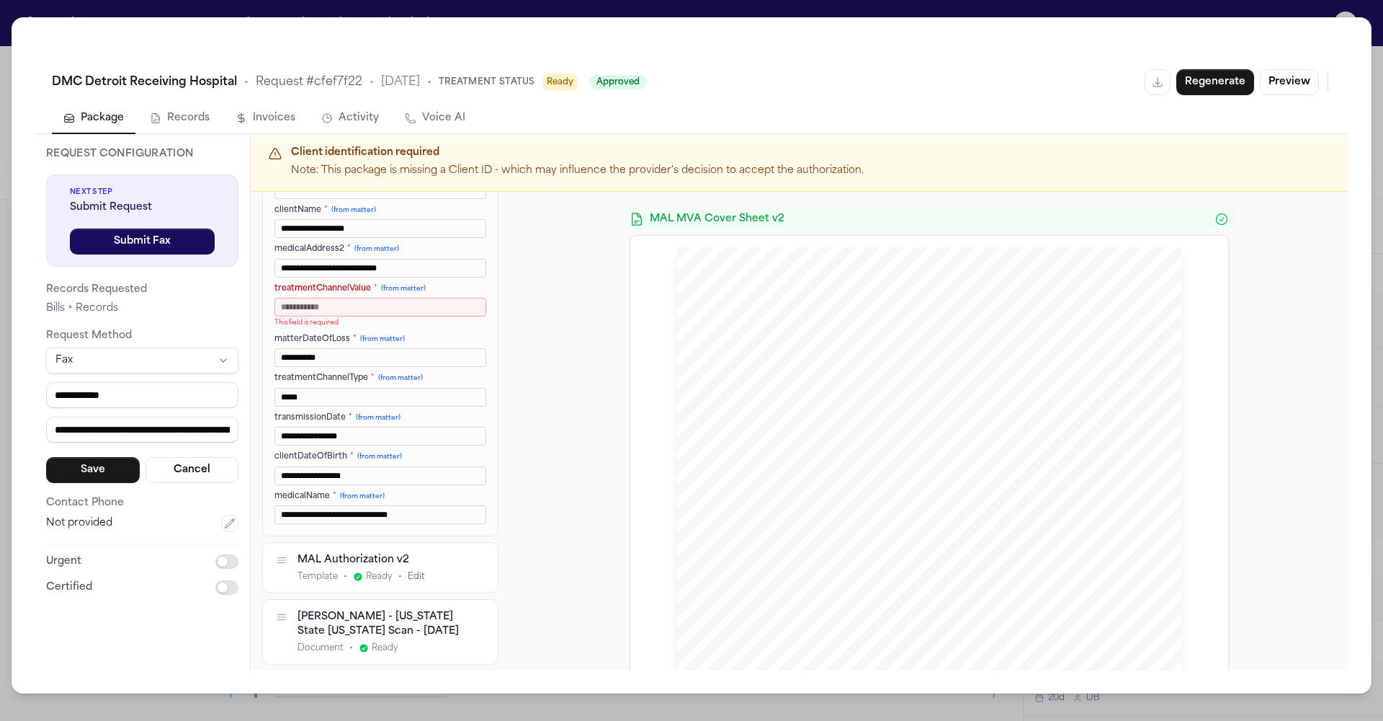
scroll to position [74, 0]
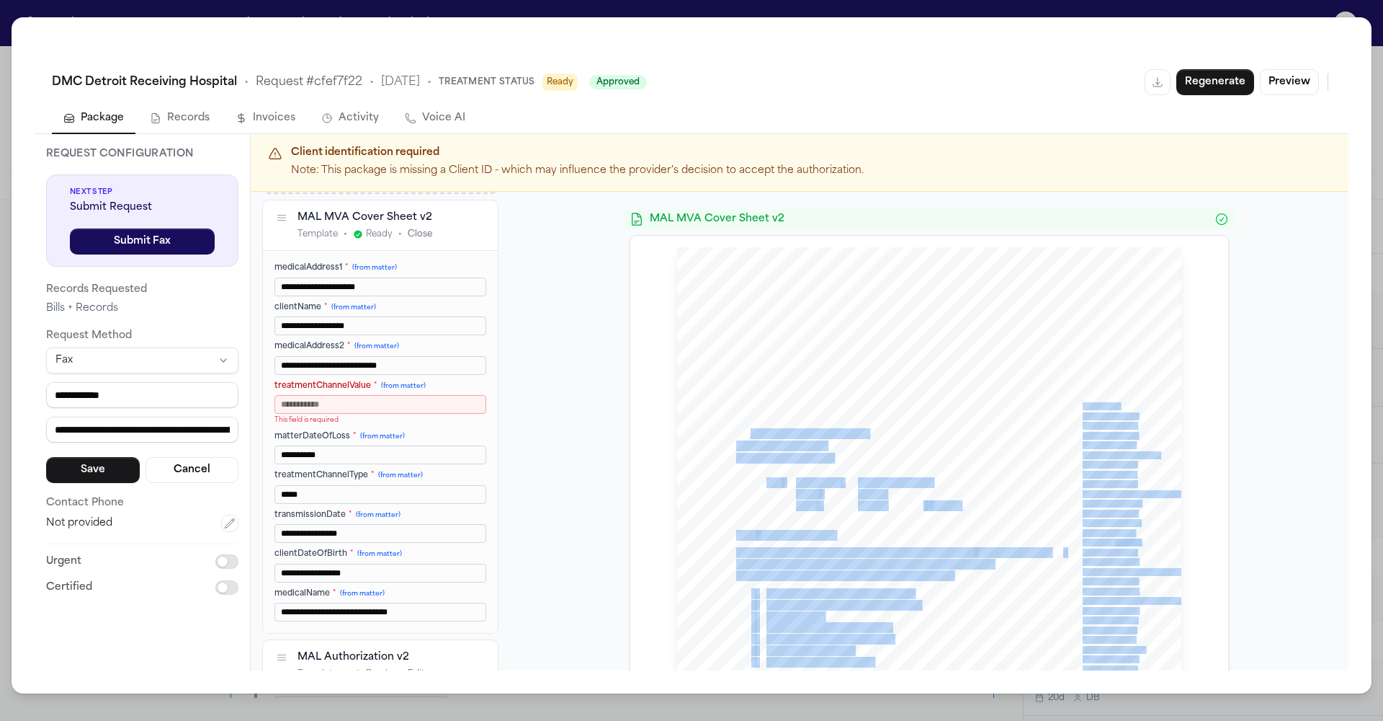
drag, startPoint x: 843, startPoint y: 458, endPoint x: 749, endPoint y: 432, distance: 97.9
click at [748, 431] on div "www.michiganautolaw.com 30101 Northwestern Hwy 248 - 353 - 7575 Farmington Hill…" at bounding box center [929, 572] width 504 height 653
click at [748, 432] on span "DMC Detroit Receiving Hospital" at bounding box center [802, 434] width 132 height 10
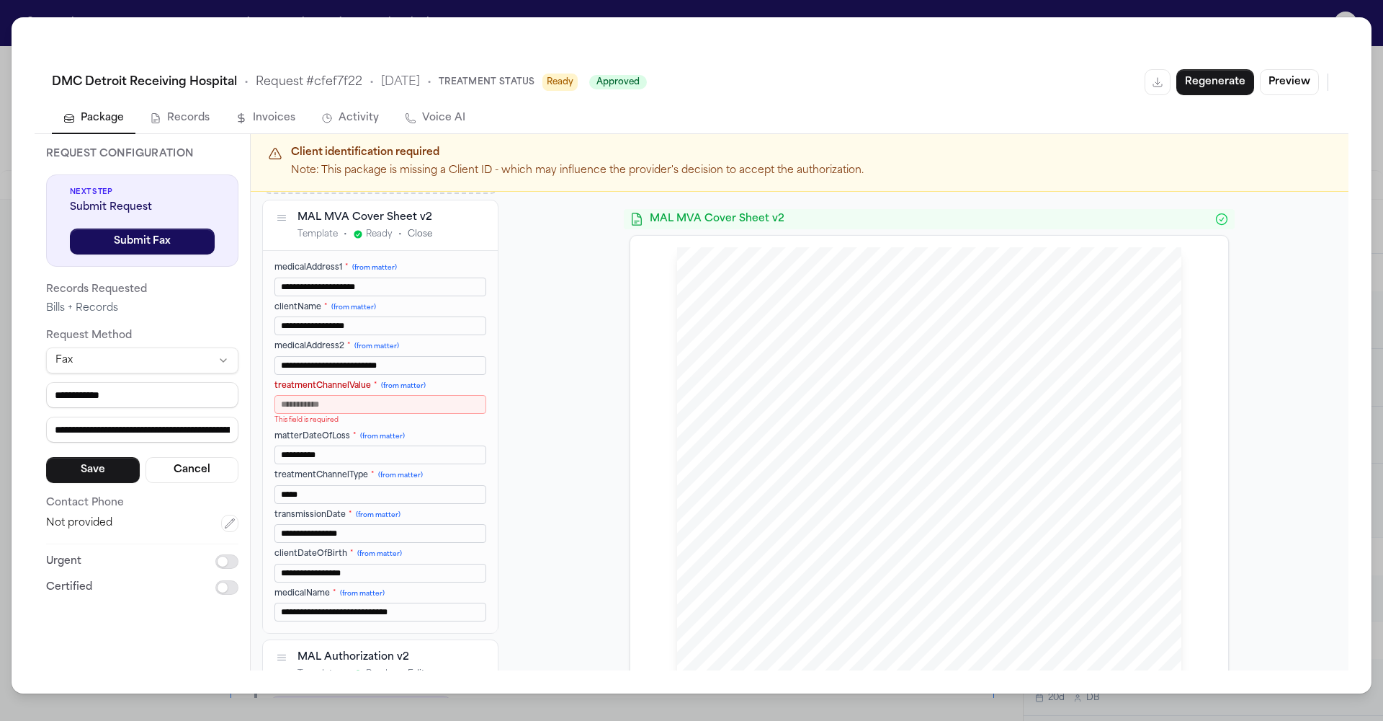
drag, startPoint x: 734, startPoint y: 432, endPoint x: 841, endPoint y: 458, distance: 110.5
click at [841, 458] on div "www.michiganautolaw.com 30101 Northwestern Hwy 248 - 353 - 7575 Farmington Hill…" at bounding box center [929, 572] width 504 height 653
copy div "DMC Detroit Receiving Hospital 4201 Saint Antoine St Suite 3R, Detroit, MI 48201"
click at [229, 521] on icon "button" at bounding box center [230, 523] width 12 height 12
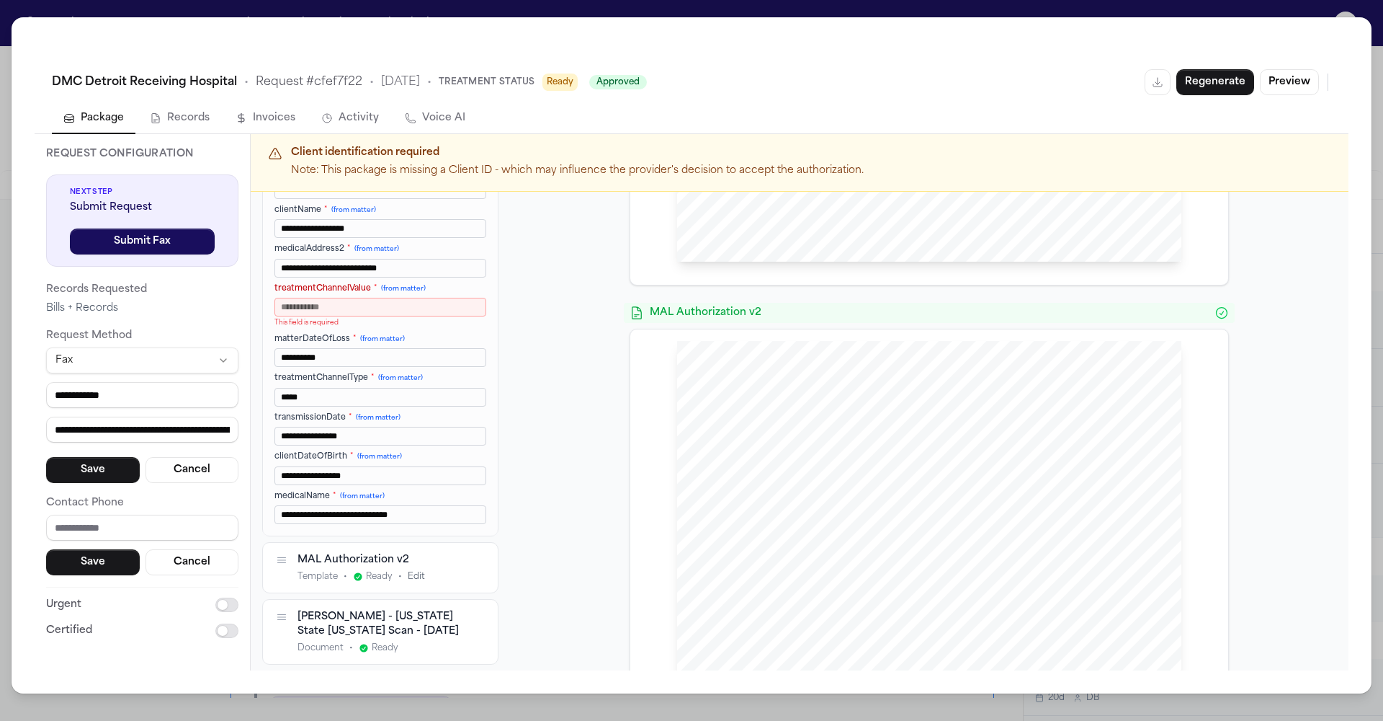
scroll to position [0, 0]
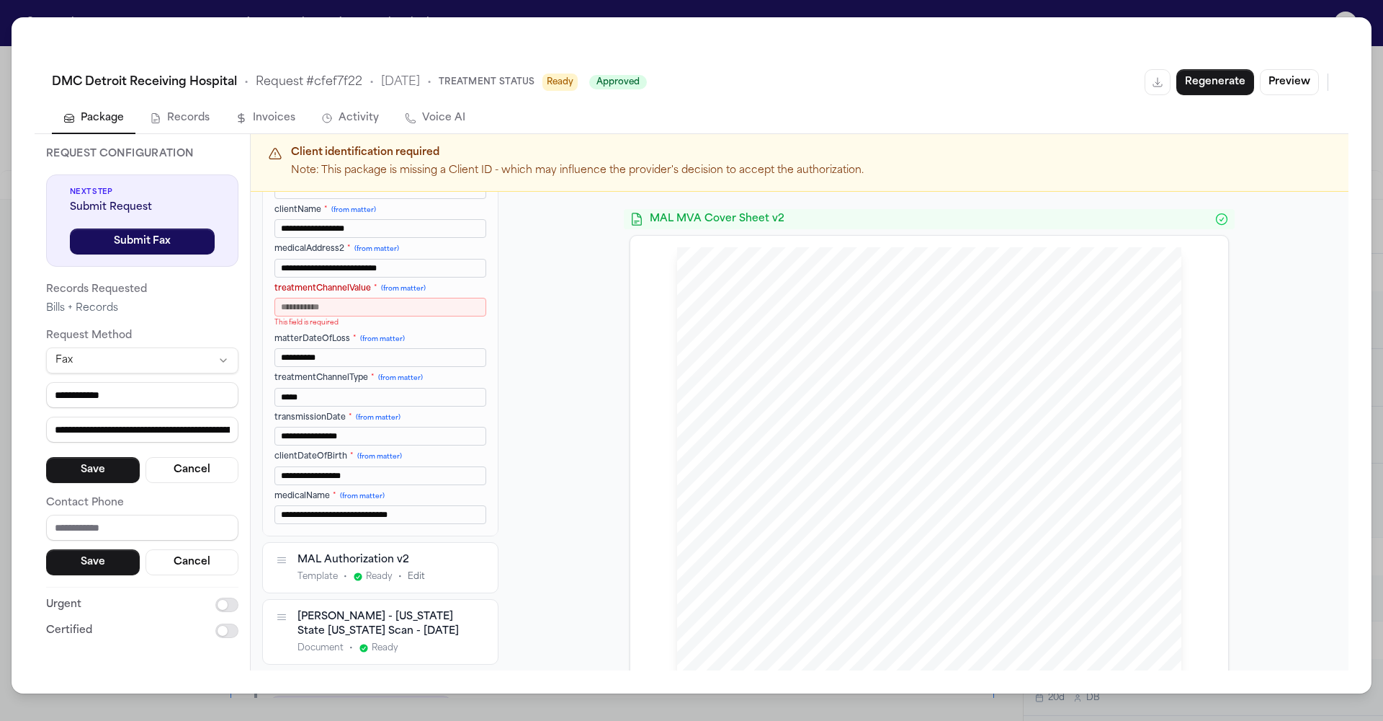
click at [1377, 66] on div "**********" at bounding box center [691, 360] width 1383 height 721
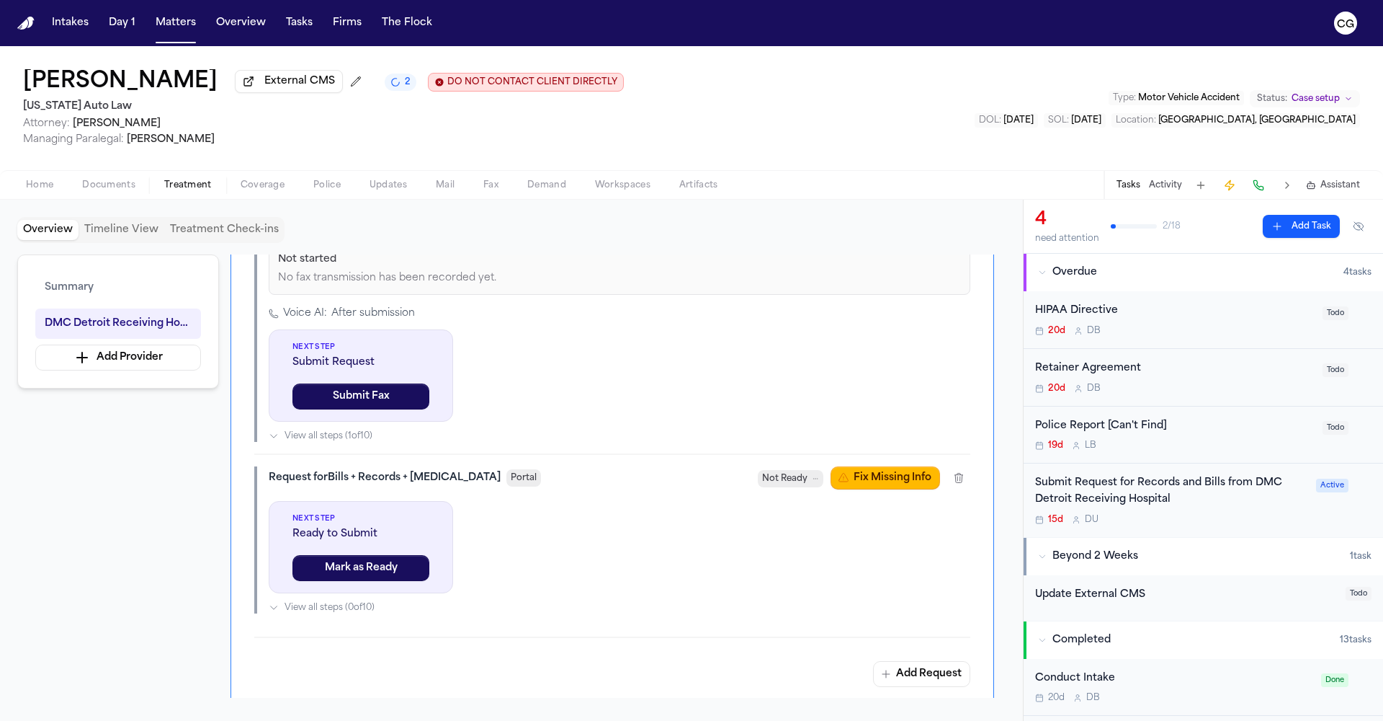
scroll to position [494, 0]
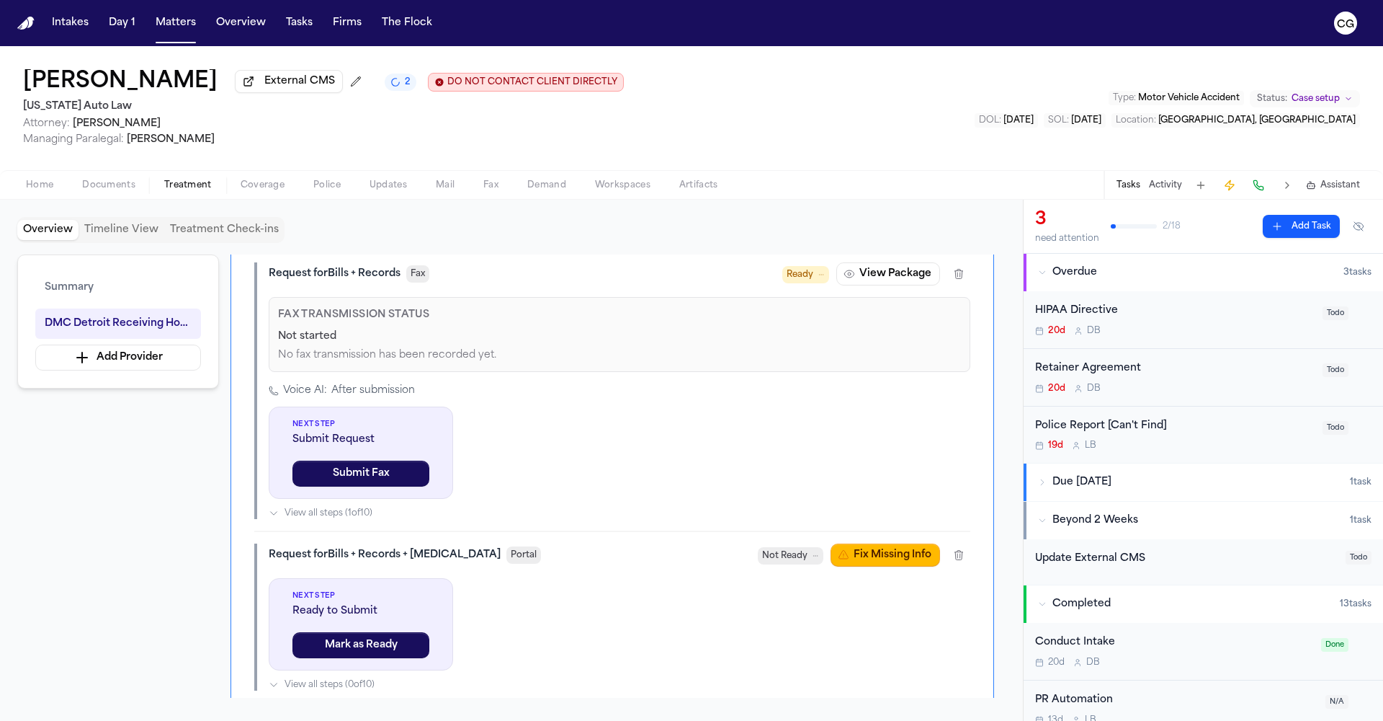
drag, startPoint x: 259, startPoint y: 79, endPoint x: 13, endPoint y: 84, distance: 246.5
click at [13, 84] on div "Gregory Omar Gouch External CMS 2 DO NOT CONTACT CLIENT DIRECTLY DO NOT CONTACT…" at bounding box center [691, 108] width 1383 height 124
copy h1 "Gregory Omar Gouch"
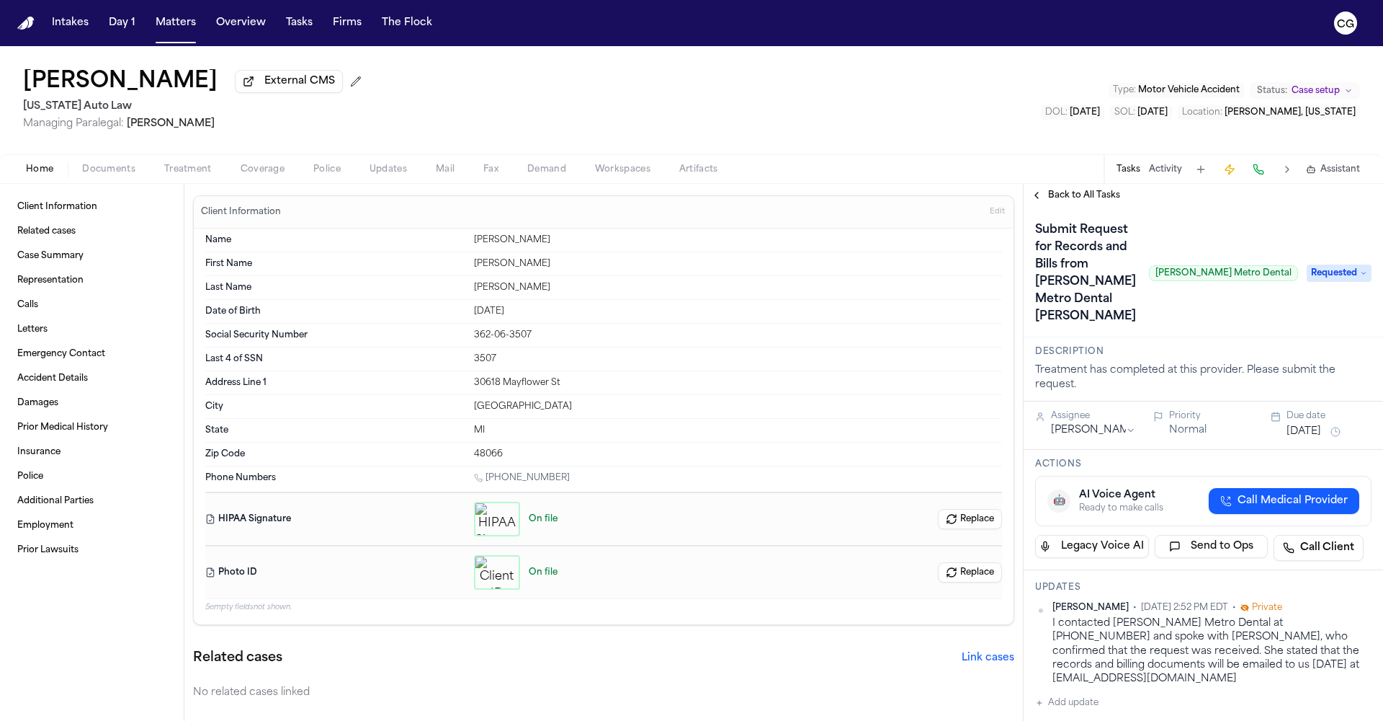
scroll to position [3, 0]
